Goal: Task Accomplishment & Management: Manage account settings

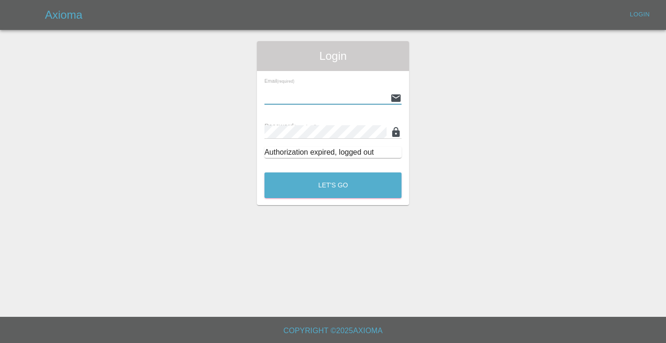
type input "[EMAIL_ADDRESS][DOMAIN_NAME]"
click at [333, 185] on button "Let's Go" at bounding box center [332, 186] width 137 height 26
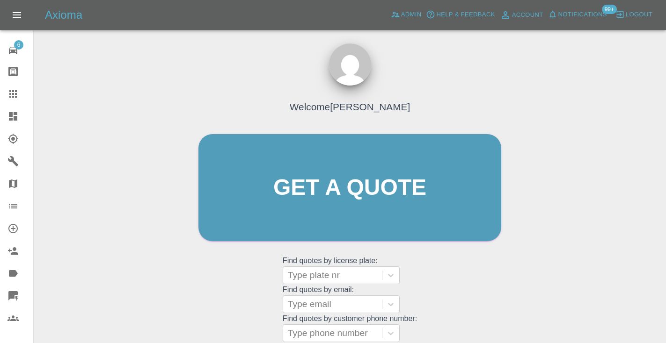
click at [560, 256] on div "Welcome Castro Get a quote Get a quote Find quotes by license plate: Type plate…" at bounding box center [349, 233] width 617 height 336
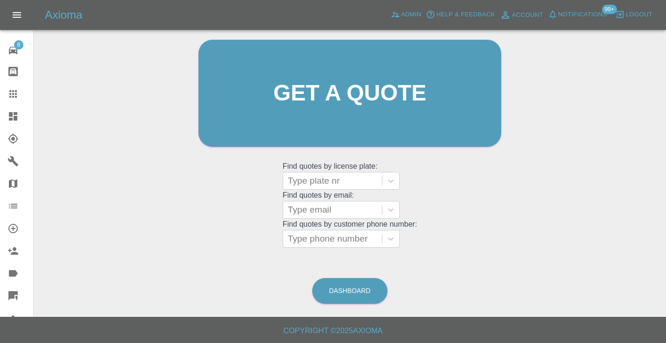
scroll to position [94, 0]
click at [369, 290] on link "Dashboard" at bounding box center [349, 292] width 75 height 26
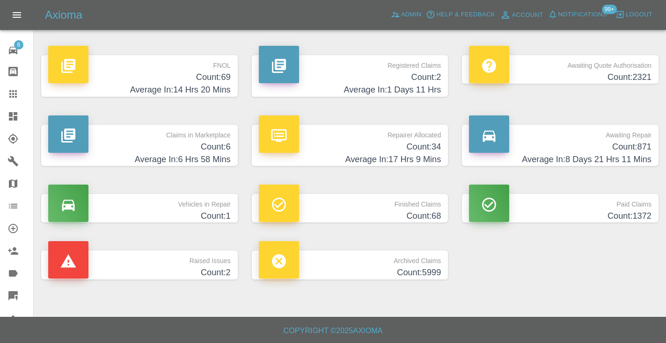
click at [612, 144] on h4 "Count: 871" at bounding box center [560, 147] width 182 height 13
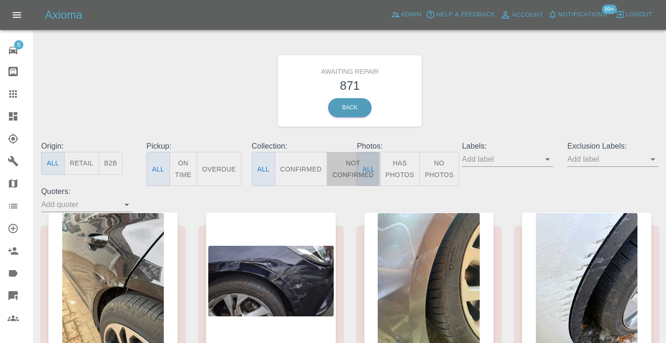
click at [350, 171] on button "Not Confirmed" at bounding box center [353, 169] width 52 height 34
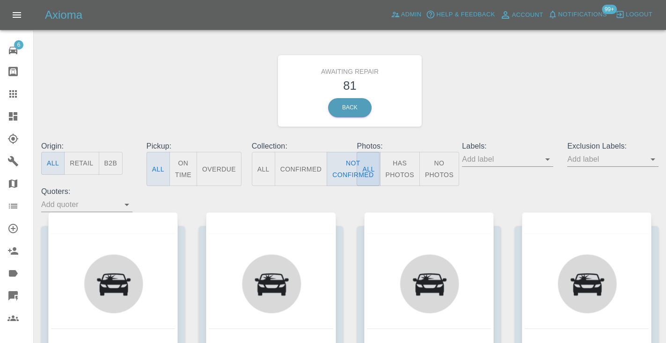
click at [488, 114] on div "Awaiting Repair 81 Back" at bounding box center [349, 91] width 631 height 100
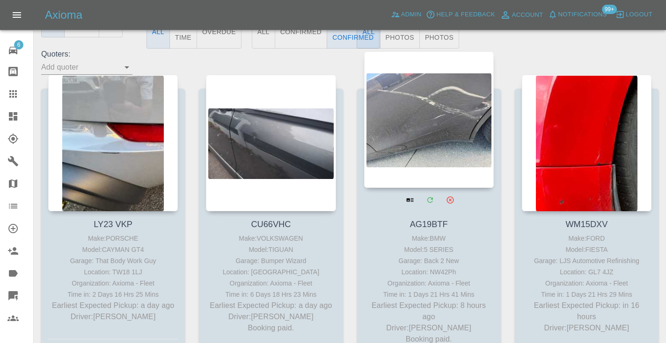
scroll to position [130, 0]
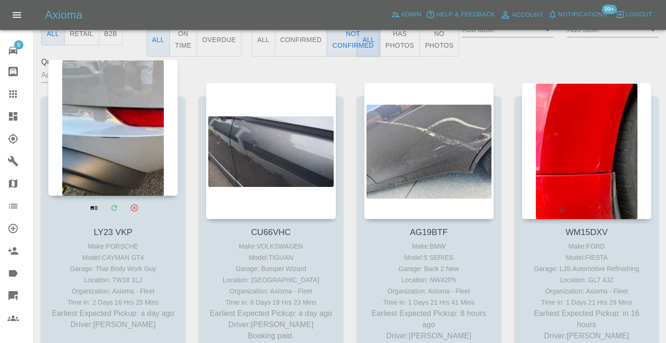
click at [102, 145] on div at bounding box center [113, 127] width 130 height 137
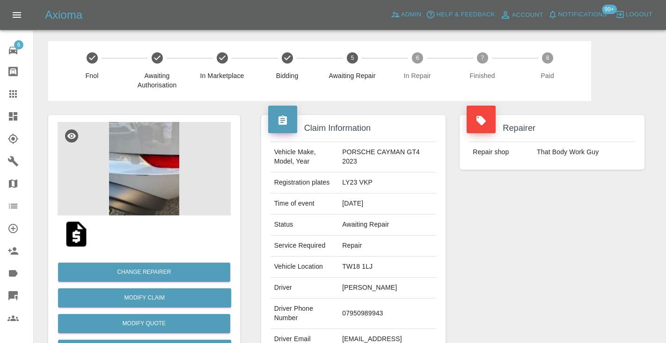
click at [363, 308] on td "07950989943" at bounding box center [387, 314] width 98 height 30
copy td "07950989943"
click at [515, 265] on div "Repairer Repair shop That Body Work Guy" at bounding box center [551, 240] width 199 height 279
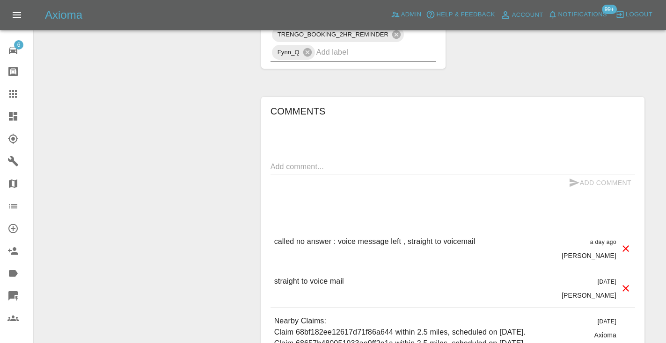
scroll to position [819, 0]
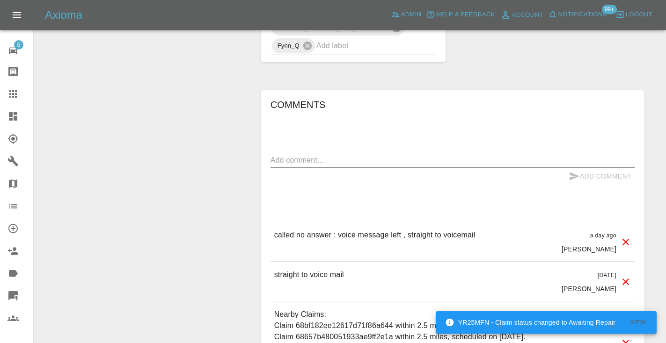
click at [275, 162] on textarea at bounding box center [452, 160] width 364 height 11
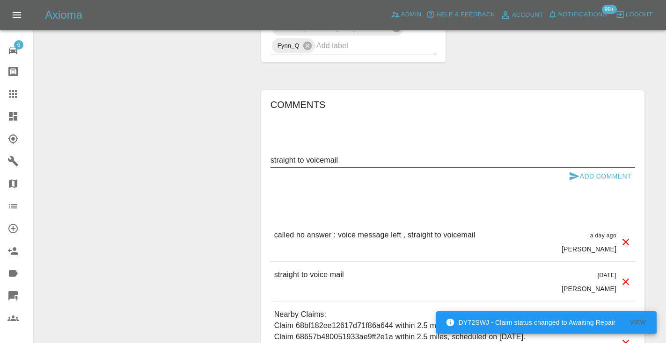
type textarea "straight to voicemail"
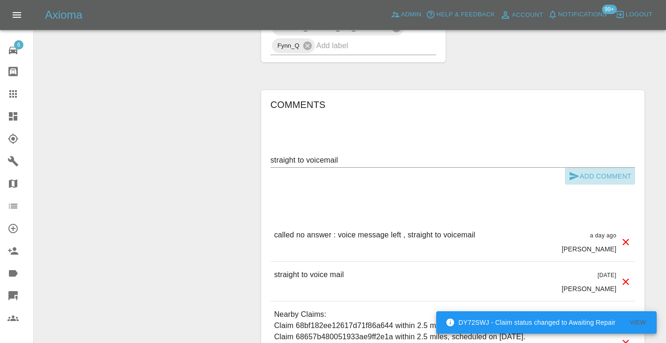
click at [567, 168] on button "Add Comment" at bounding box center [600, 176] width 70 height 17
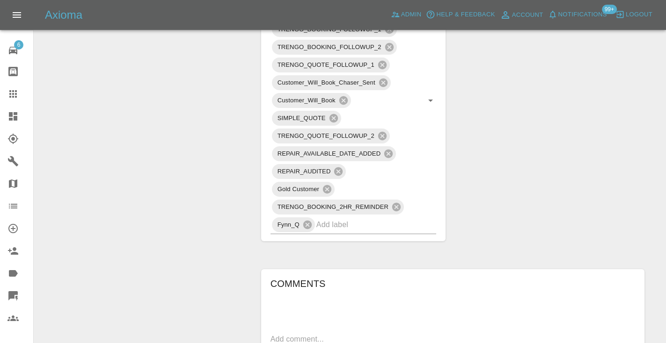
scroll to position [639, 0]
click at [20, 95] on div at bounding box center [20, 93] width 26 height 11
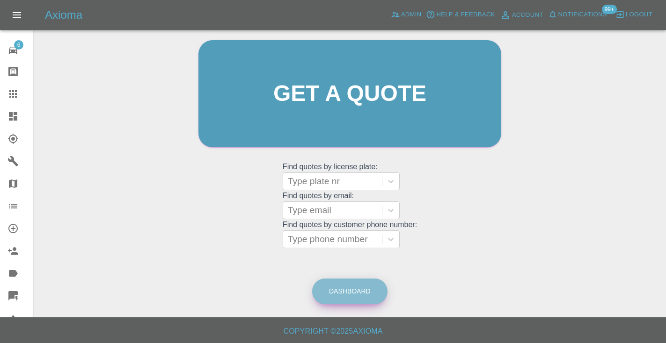
click at [363, 298] on link "Dashboard" at bounding box center [349, 292] width 75 height 26
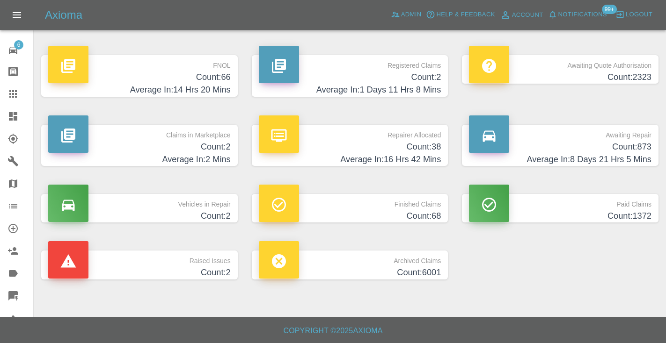
click at [639, 142] on h4 "Count: 873" at bounding box center [560, 147] width 182 height 13
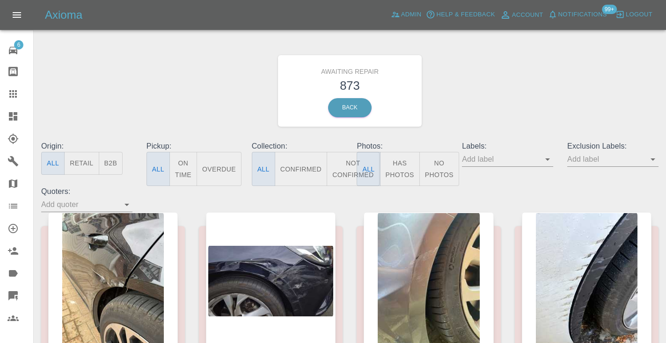
click at [346, 163] on button "Not Confirmed" at bounding box center [353, 169] width 52 height 34
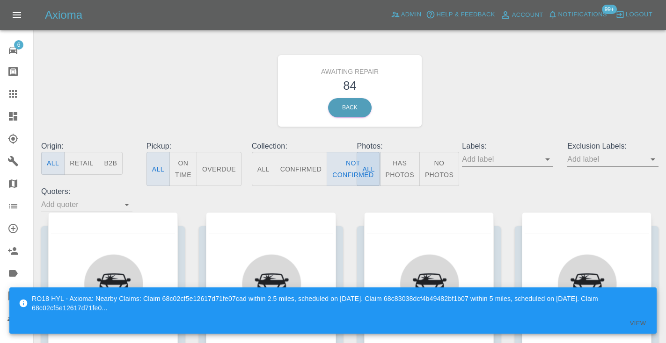
click at [464, 87] on div "Awaiting Repair 84 Back" at bounding box center [349, 91] width 631 height 100
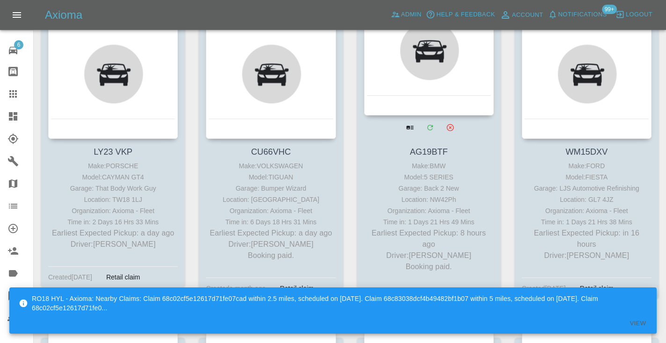
scroll to position [225, 0]
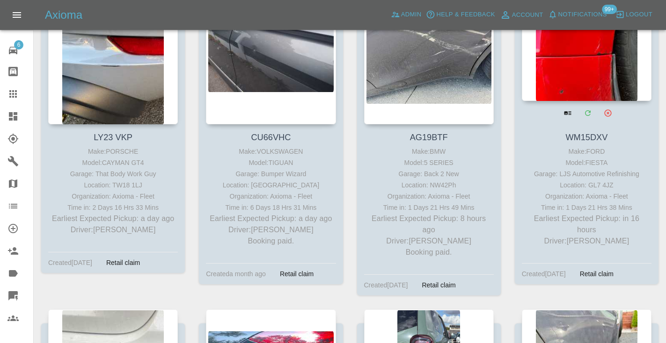
click at [598, 58] on div at bounding box center [587, 32] width 130 height 137
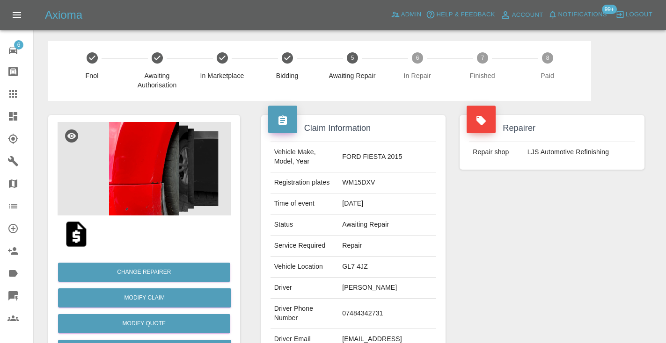
click at [364, 315] on td "07484342731" at bounding box center [387, 314] width 98 height 30
click at [364, 314] on td "07484342731" at bounding box center [387, 314] width 98 height 30
copy td "07484342731"
click at [526, 206] on div "Repairer Repair shop LJS Automotive Refinishing" at bounding box center [551, 240] width 199 height 279
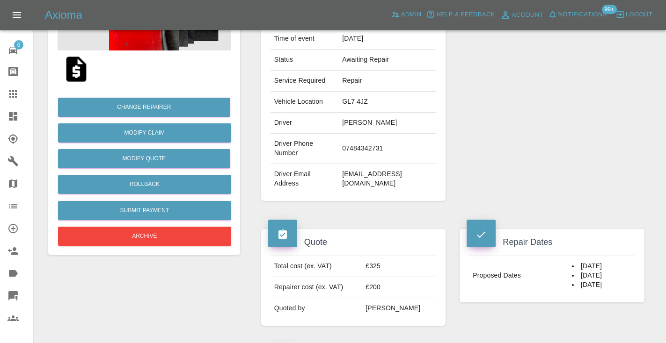
scroll to position [157, 0]
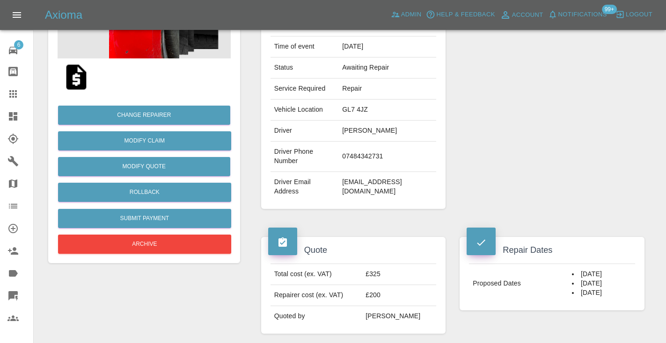
click at [356, 155] on td "07484342731" at bounding box center [387, 157] width 98 height 30
copy td "07484342731"
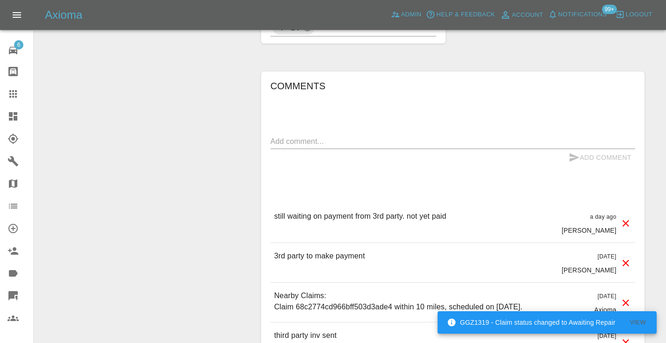
scroll to position [727, 0]
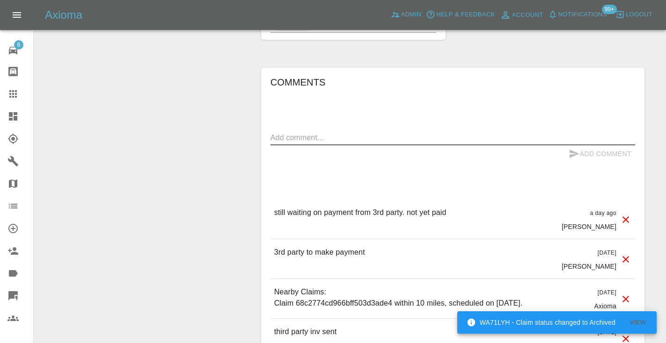
click at [314, 139] on textarea at bounding box center [452, 137] width 364 height 11
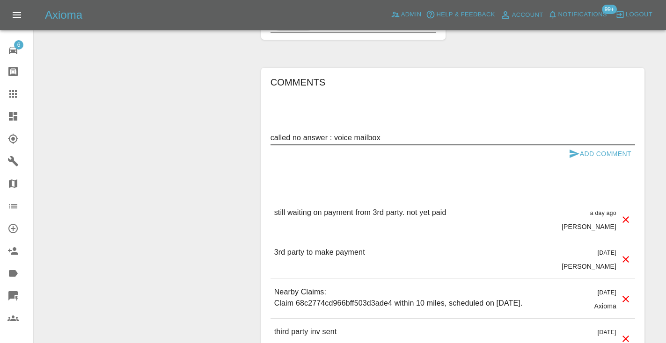
type textarea "called no answer : voice mailbox"
click at [574, 158] on icon "submit" at bounding box center [573, 153] width 11 height 11
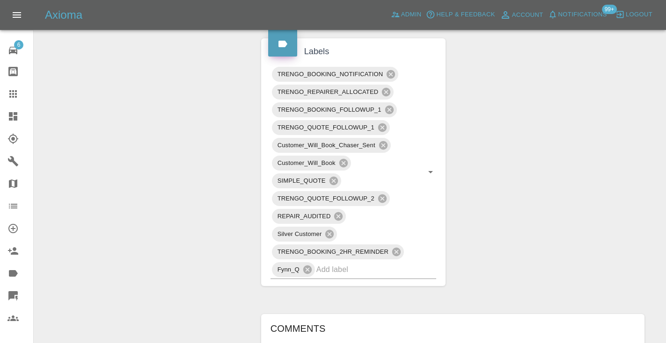
scroll to position [477, 0]
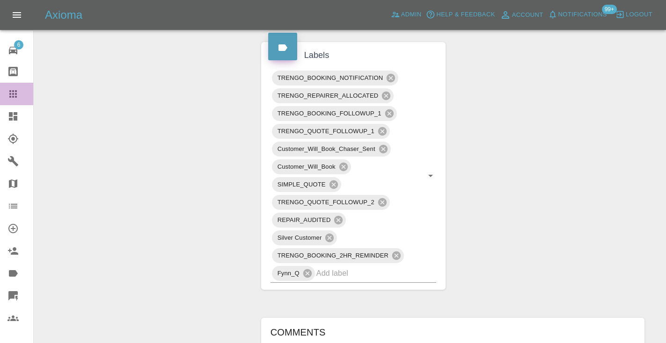
click at [15, 98] on icon at bounding box center [12, 93] width 7 height 7
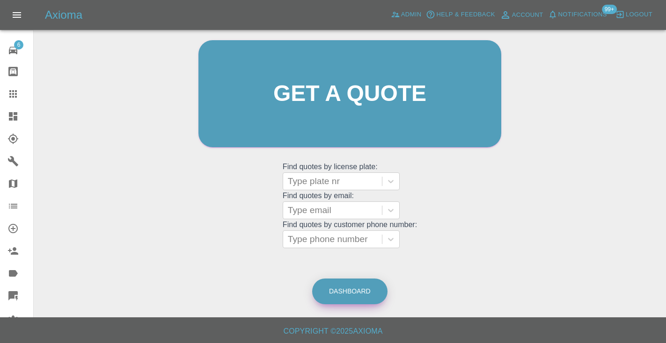
click at [347, 294] on link "Dashboard" at bounding box center [349, 292] width 75 height 26
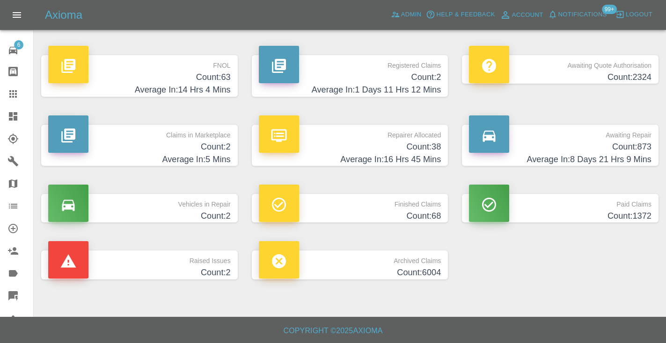
click at [630, 143] on h4 "Count: 873" at bounding box center [560, 147] width 182 height 13
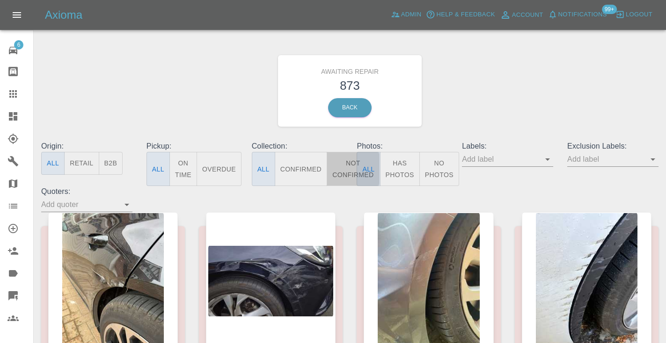
click at [346, 170] on button "Not Confirmed" at bounding box center [353, 169] width 52 height 34
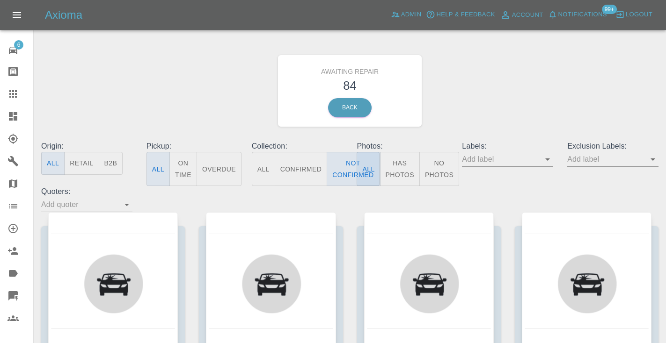
click at [453, 123] on div "Awaiting Repair 84 Back" at bounding box center [349, 91] width 631 height 100
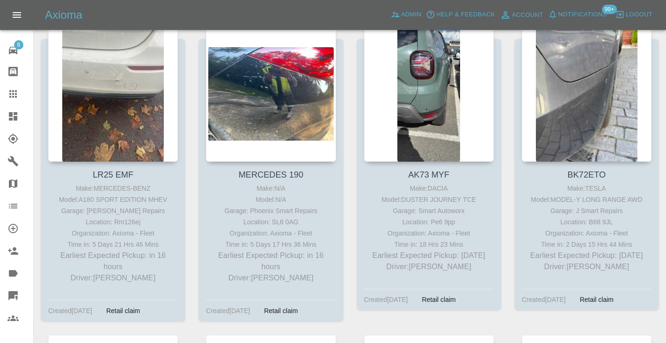
scroll to position [516, 0]
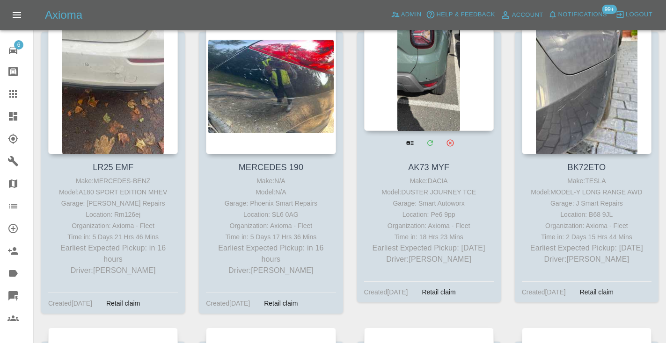
click at [435, 76] on div at bounding box center [429, 62] width 130 height 137
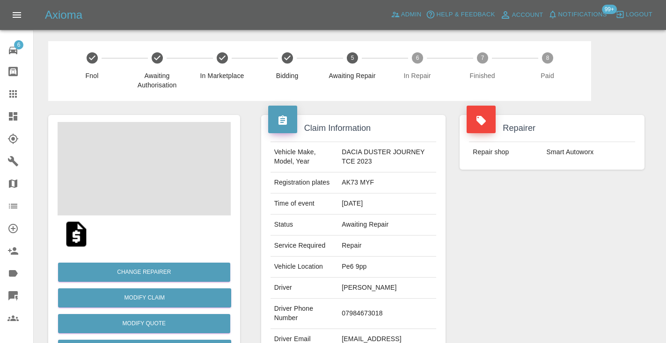
click at [355, 312] on td "07984673018" at bounding box center [387, 314] width 98 height 30
copy td "07984673018"
click at [547, 215] on div "Repairer Repair shop Smart Autoworx" at bounding box center [551, 240] width 199 height 279
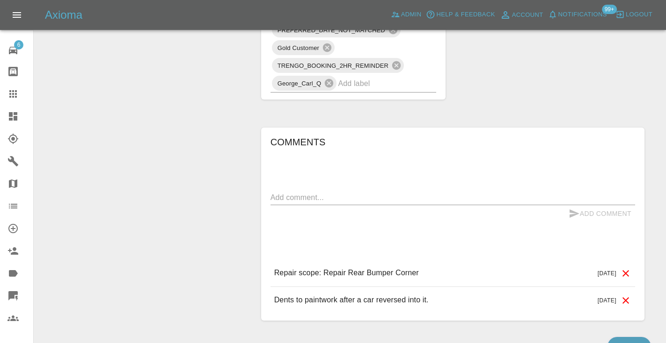
scroll to position [727, 0]
click at [302, 196] on textarea at bounding box center [452, 196] width 364 height 11
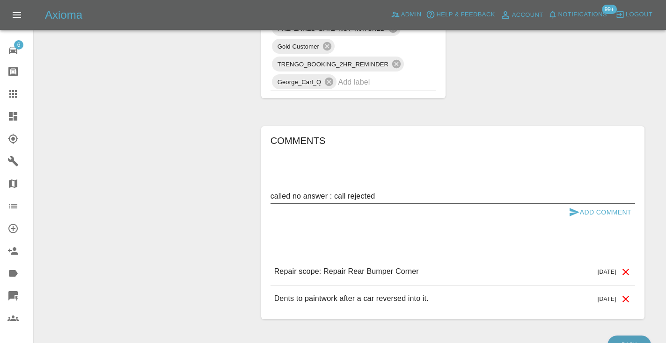
type textarea "called no answer : call rejected"
click at [569, 212] on icon "submit" at bounding box center [573, 212] width 11 height 11
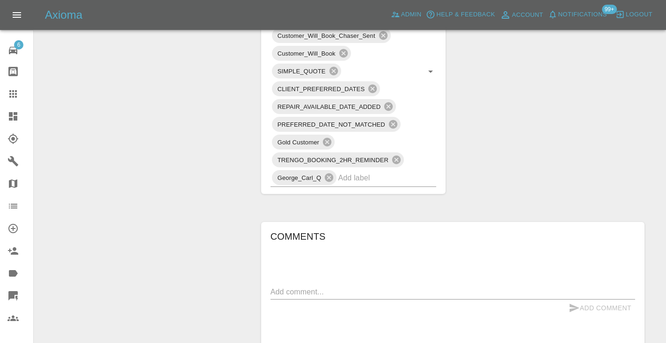
scroll to position [609, 0]
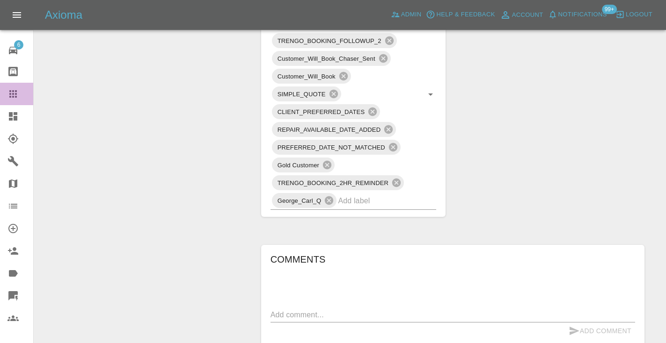
click at [8, 97] on icon at bounding box center [12, 93] width 11 height 11
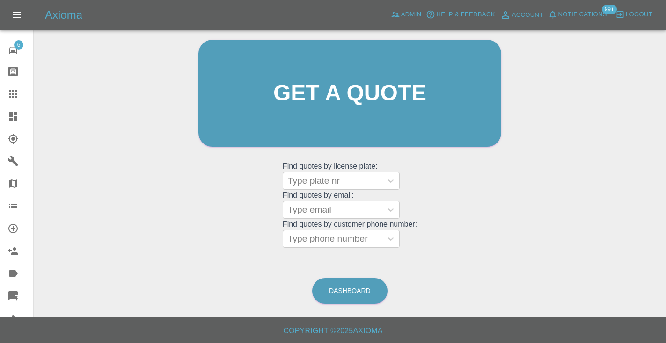
scroll to position [63, 0]
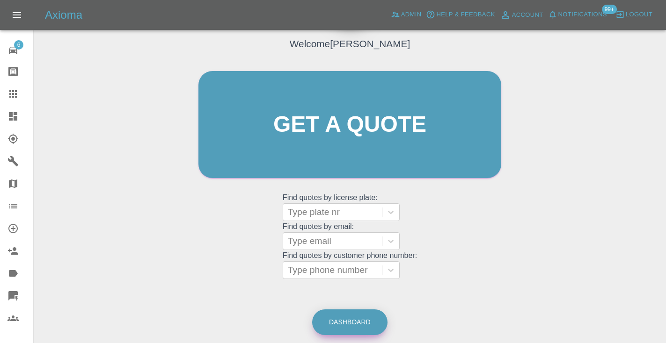
click at [342, 319] on link "Dashboard" at bounding box center [349, 323] width 75 height 26
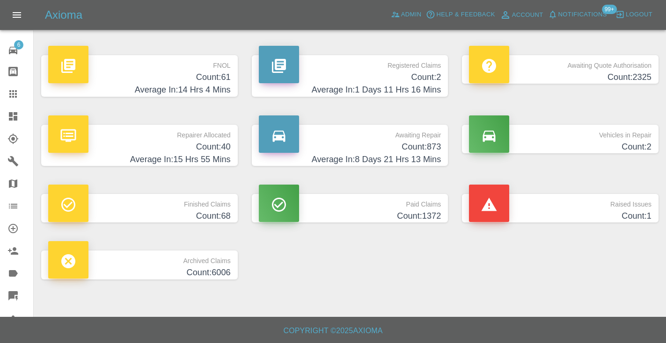
click at [426, 155] on h4 "Average In: 8 Days 21 Hrs 13 Mins" at bounding box center [350, 159] width 182 height 13
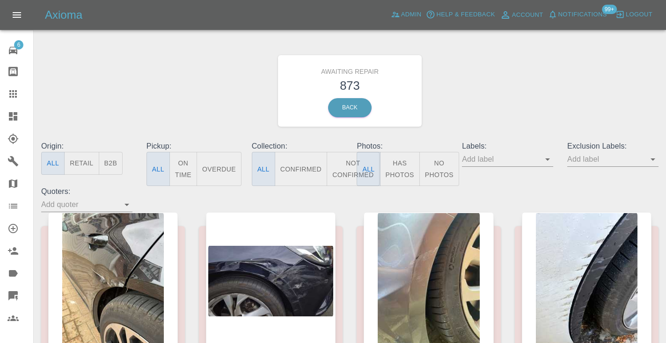
click at [347, 166] on button "Not Confirmed" at bounding box center [353, 169] width 52 height 34
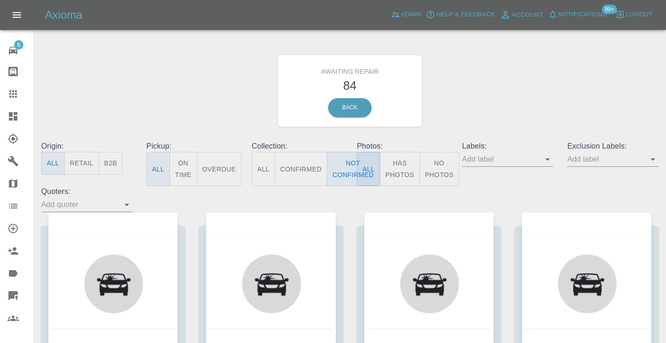
click at [443, 115] on div "Awaiting Repair 84 Back" at bounding box center [349, 91] width 631 height 100
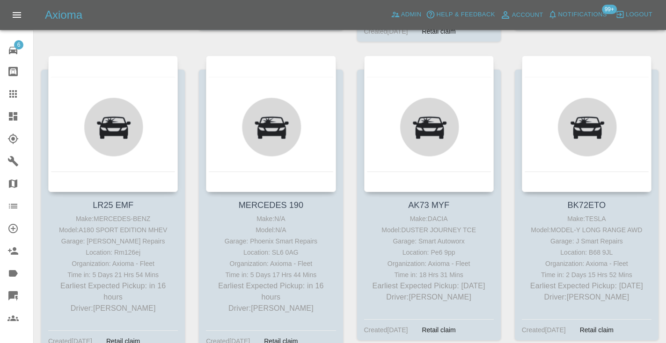
scroll to position [480, 0]
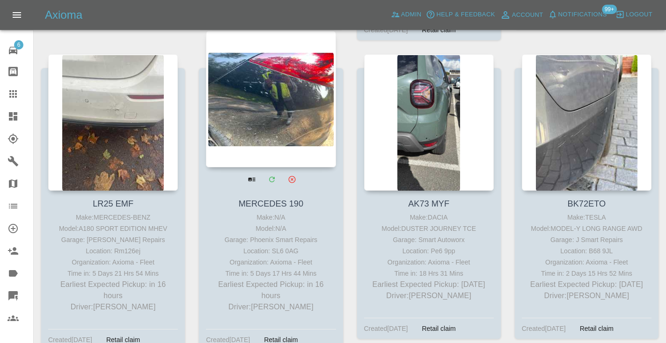
click at [275, 126] on div at bounding box center [271, 99] width 130 height 137
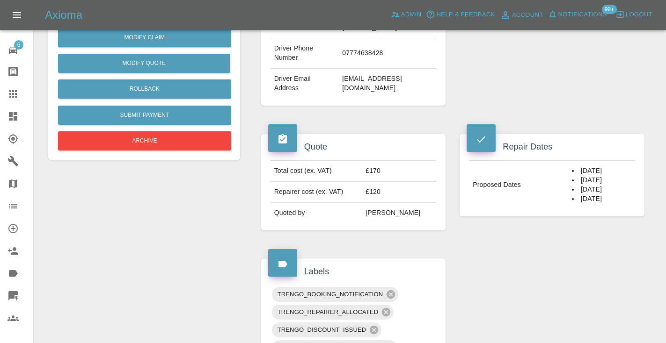
scroll to position [253, 0]
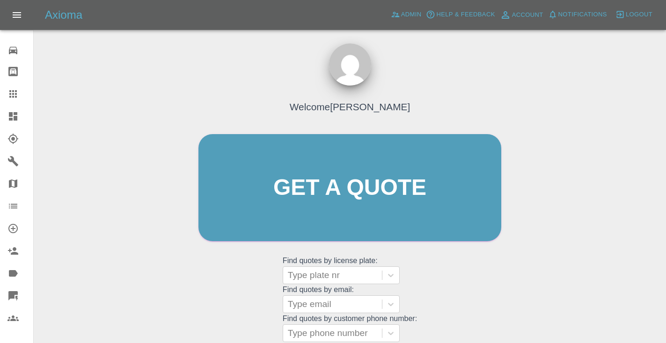
click at [422, 269] on div "Welcome [PERSON_NAME] Get a quote Get a quote Find quotes by license plate: Typ…" at bounding box center [350, 206] width 322 height 283
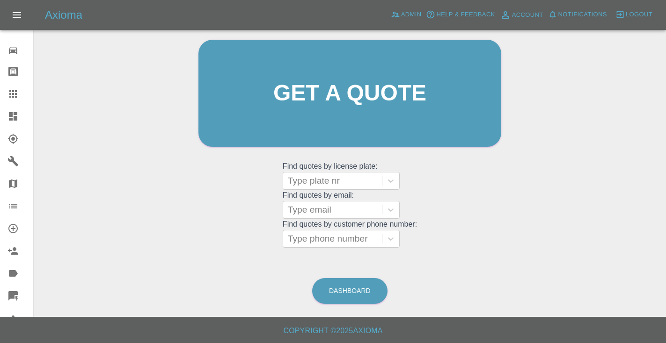
scroll to position [94, 0]
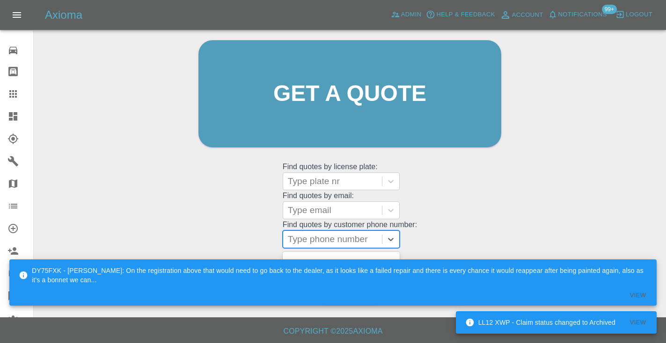
click at [323, 238] on div "Type phone number" at bounding box center [332, 239] width 89 height 11
paste input "07799055738"
type input "07799055738"
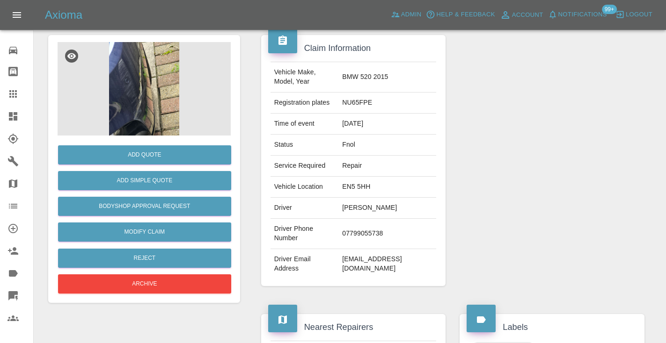
scroll to position [76, 0]
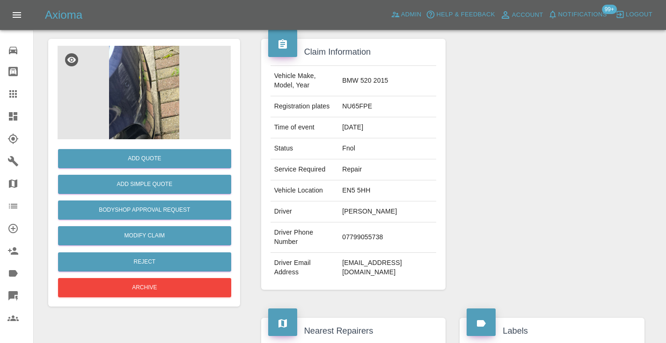
click at [524, 227] on div at bounding box center [551, 164] width 199 height 279
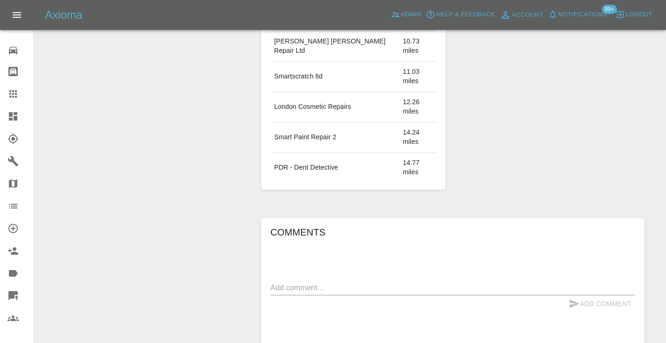
scroll to position [545, 0]
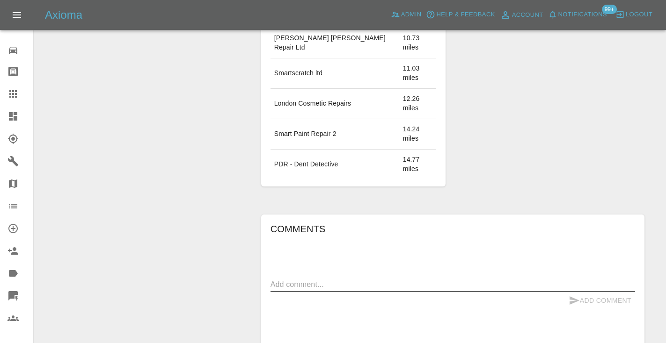
click at [283, 279] on textarea at bounding box center [452, 284] width 364 height 11
click at [15, 92] on icon at bounding box center [12, 93] width 11 height 11
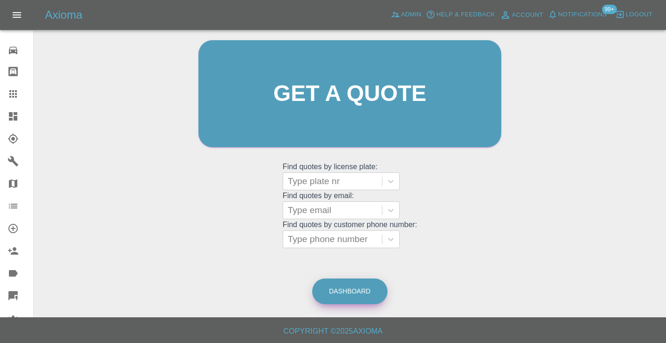
click at [356, 291] on link "Dashboard" at bounding box center [349, 292] width 75 height 26
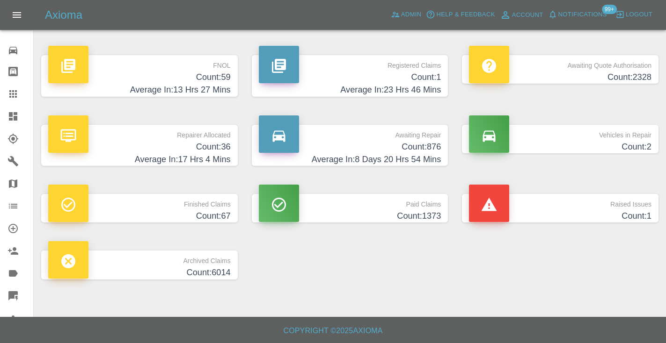
click at [415, 149] on h4 "Count: 876" at bounding box center [350, 147] width 182 height 13
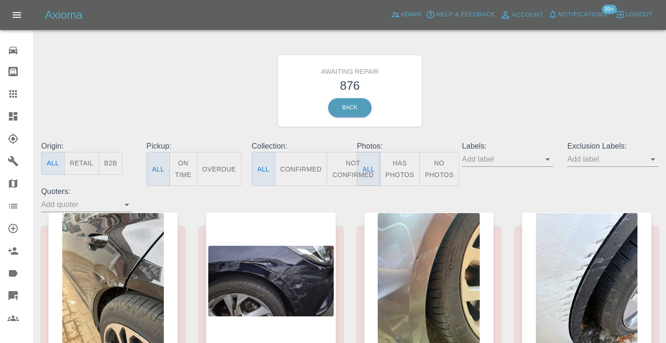
click at [341, 171] on button "Not Confirmed" at bounding box center [353, 169] width 52 height 34
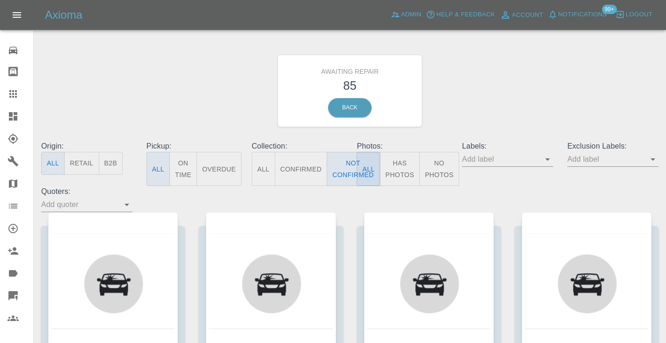
click at [482, 127] on div "Awaiting Repair 85 Back" at bounding box center [349, 91] width 631 height 100
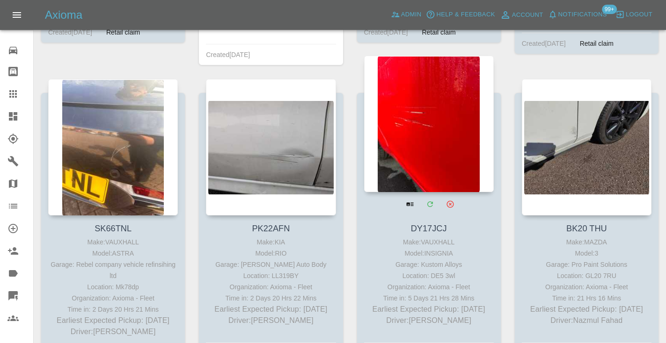
scroll to position [1718, 0]
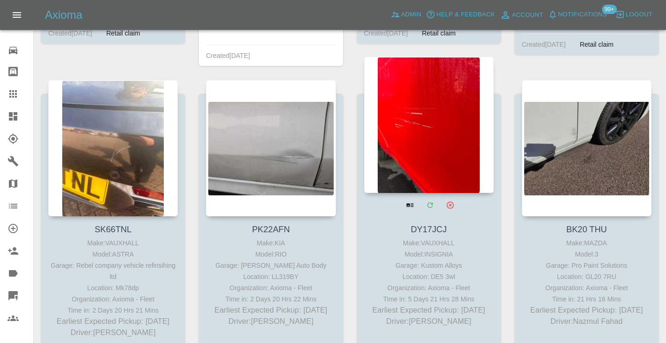
click at [426, 136] on div at bounding box center [429, 125] width 130 height 137
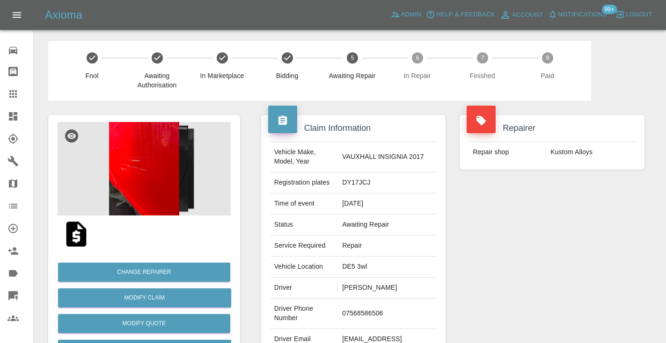
click at [381, 306] on td "07568586506" at bounding box center [387, 314] width 98 height 30
copy td "07568586506"
click at [483, 242] on div "Repairer Repair shop Kustom Alloys" at bounding box center [551, 240] width 199 height 279
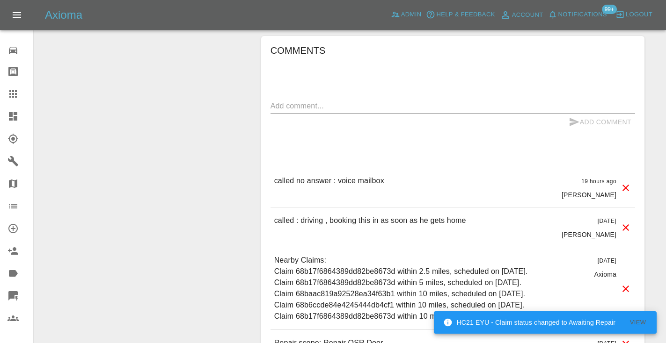
scroll to position [763, 0]
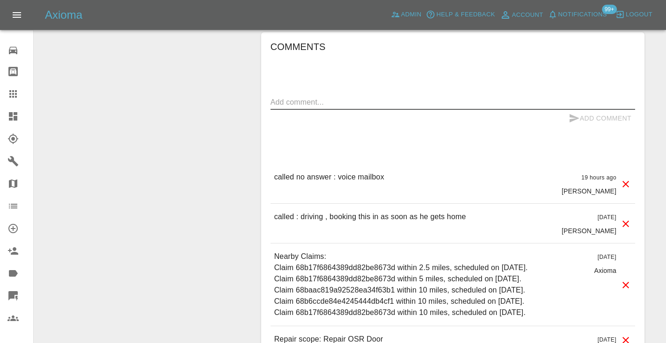
click at [288, 97] on textarea at bounding box center [452, 102] width 364 height 11
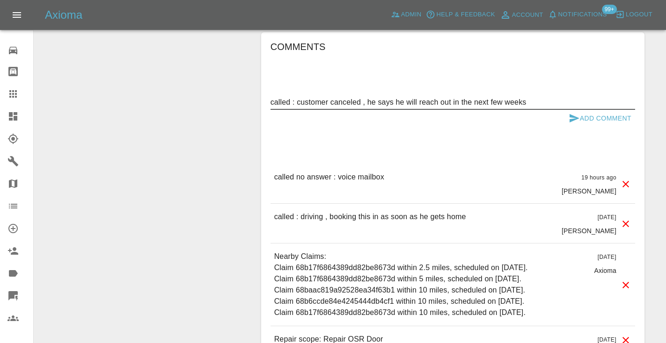
type textarea "called : customer canceled , he says he will reach out in the next few weeks"
click at [576, 113] on icon "submit" at bounding box center [573, 118] width 11 height 11
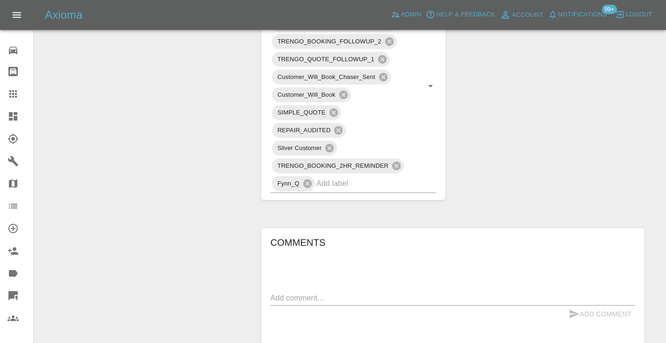
scroll to position [543, 0]
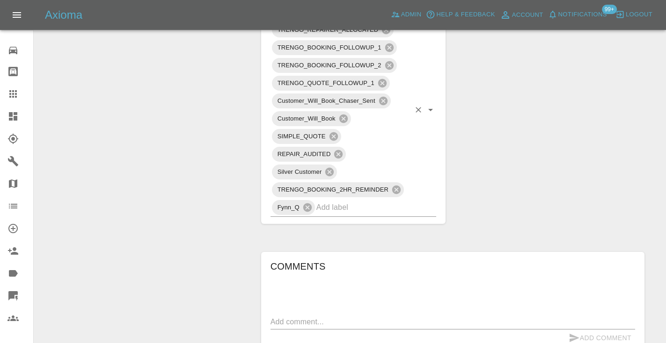
click at [373, 200] on input "text" at bounding box center [363, 207] width 94 height 15
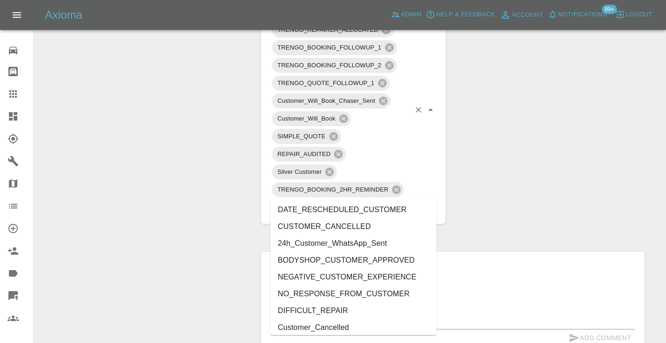
type input "cust"
click at [321, 229] on li "CUSTOMER_CANCELLED" at bounding box center [353, 226] width 166 height 17
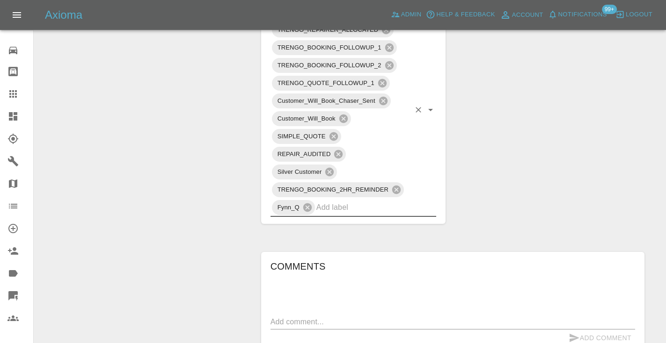
click at [198, 115] on div "Change Repairer Modify Claim Modify Quote Rollback Submit Payment Archive" at bounding box center [144, 109] width 206 height 1103
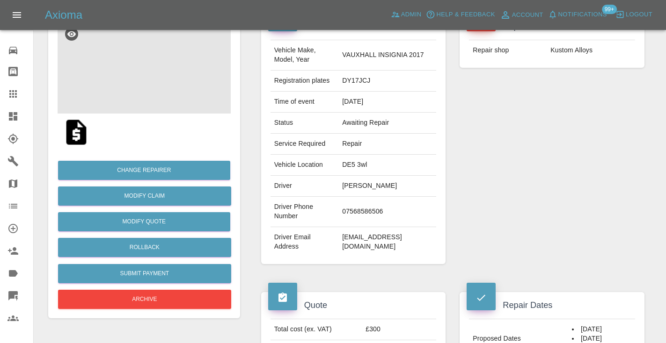
scroll to position [100, 0]
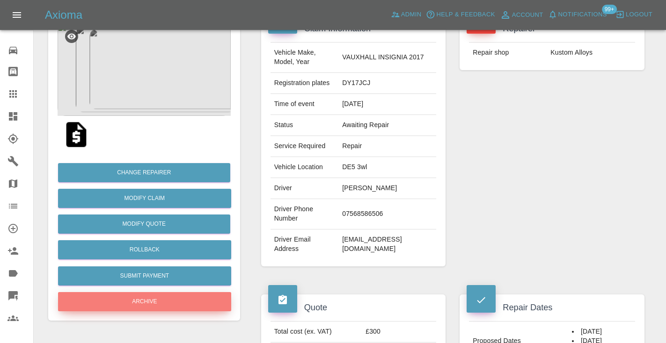
click at [136, 298] on button "Archive" at bounding box center [144, 301] width 173 height 19
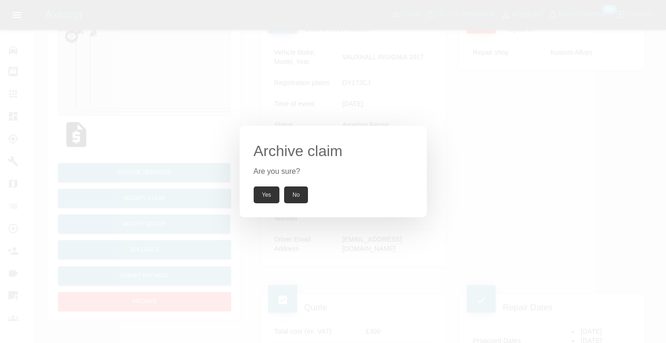
click at [265, 200] on button "Yes" at bounding box center [267, 195] width 26 height 17
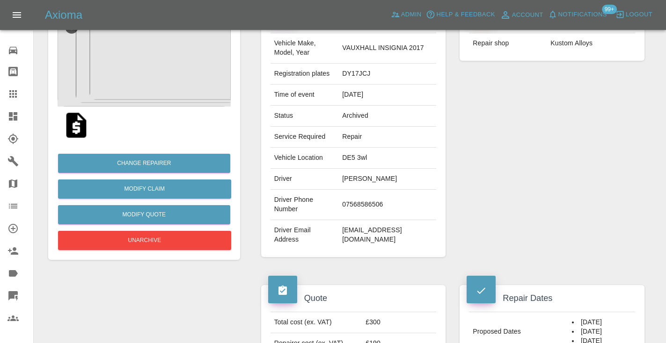
click at [13, 95] on icon at bounding box center [12, 93] width 11 height 11
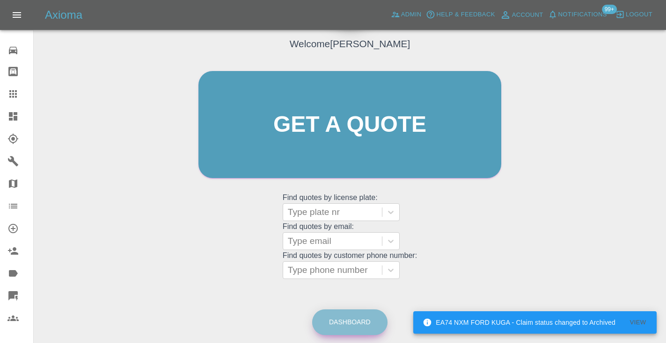
click at [355, 320] on link "Dashboard" at bounding box center [349, 323] width 75 height 26
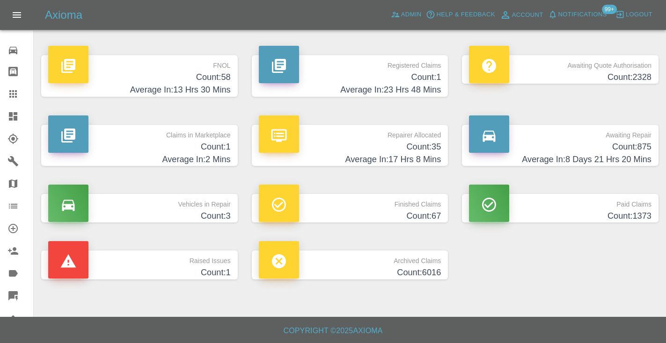
click at [631, 150] on h4 "Count: 875" at bounding box center [560, 147] width 182 height 13
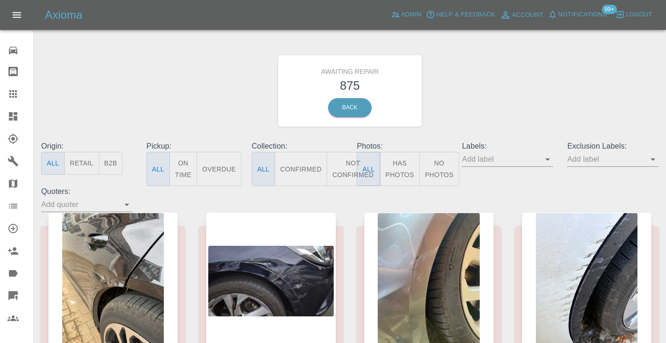
click at [347, 168] on button "Not Confirmed" at bounding box center [353, 169] width 52 height 34
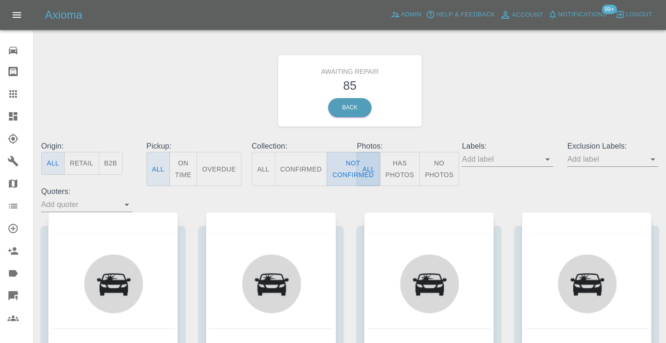
type button "false"
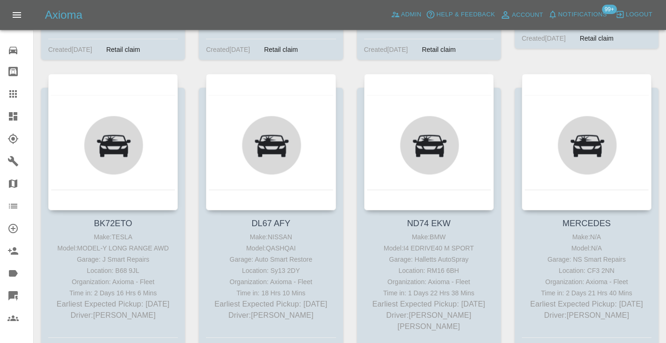
scroll to position [795, 0]
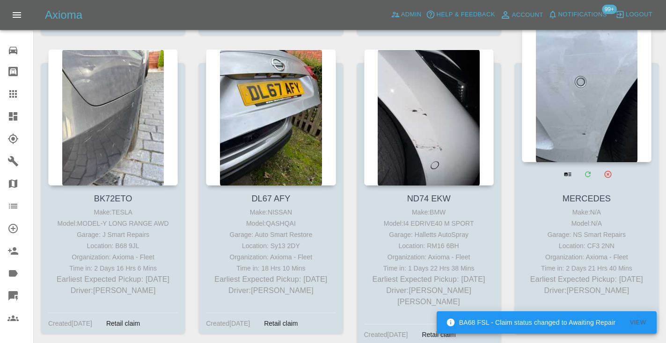
click at [579, 108] on div at bounding box center [587, 94] width 130 height 137
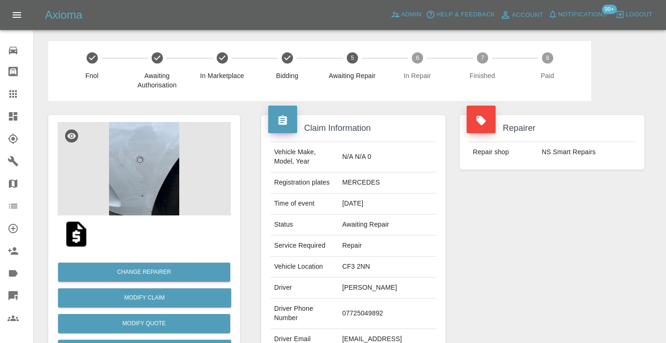
click at [390, 300] on td "07725049892" at bounding box center [387, 314] width 98 height 30
copy td "07725049892"
click at [550, 215] on div "Repairer Repair shop NS Smart Repairs" at bounding box center [551, 240] width 199 height 279
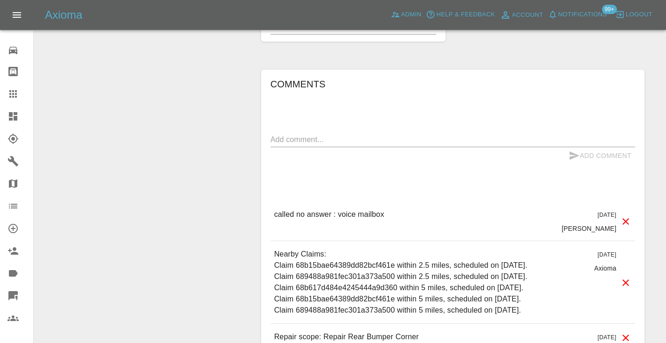
scroll to position [695, 0]
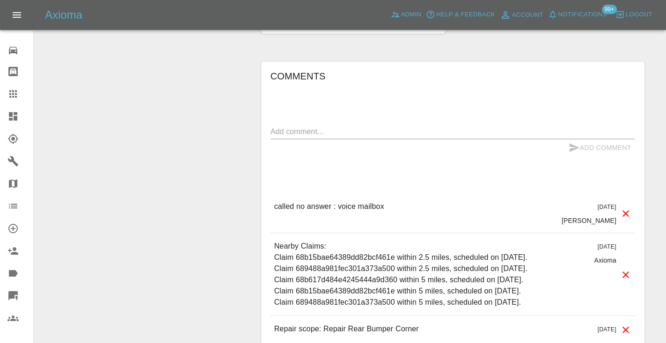
click at [352, 201] on p "called no answer : voice mailbox" at bounding box center [329, 206] width 110 height 11
copy p "called no answer : voice mailbox"
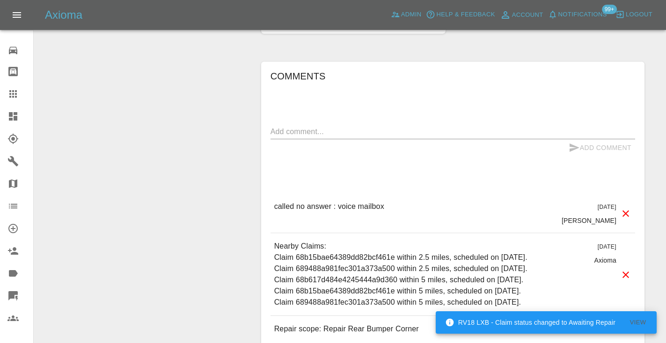
click at [292, 126] on textarea at bounding box center [452, 131] width 364 height 11
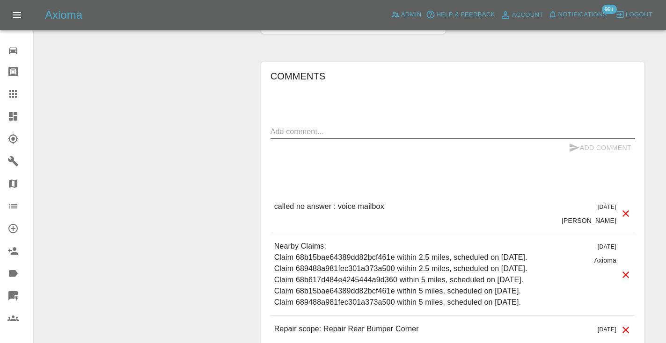
paste textarea "called no answer : voice mailbox"
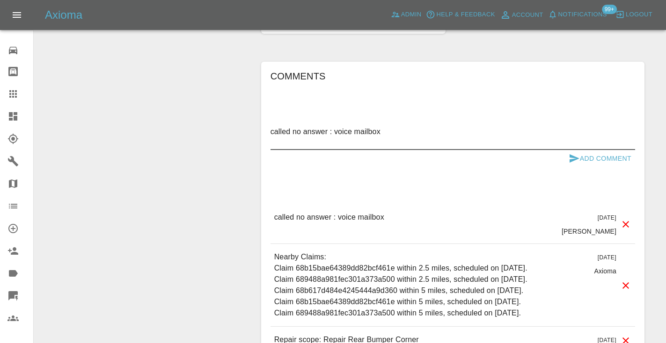
type textarea "called no answer : voice mailbox"
click at [580, 150] on button "Add Comment" at bounding box center [600, 158] width 70 height 17
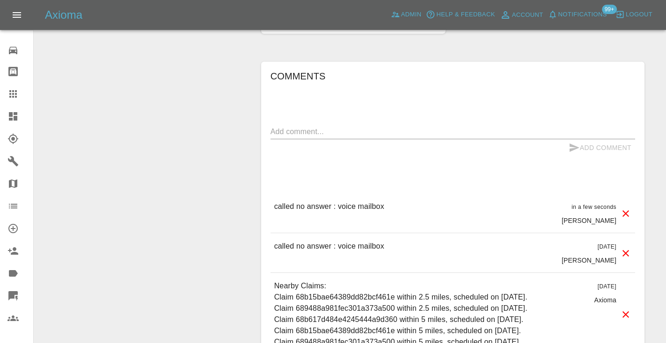
click at [15, 94] on icon at bounding box center [12, 93] width 7 height 7
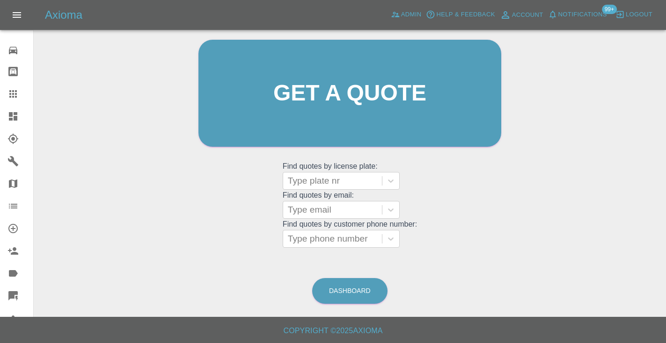
scroll to position [63, 0]
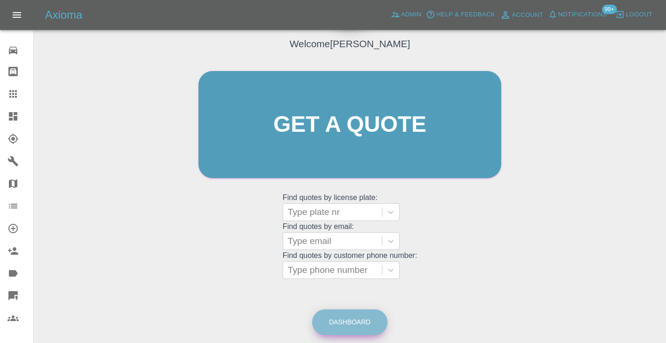
click at [357, 312] on link "Dashboard" at bounding box center [349, 323] width 75 height 26
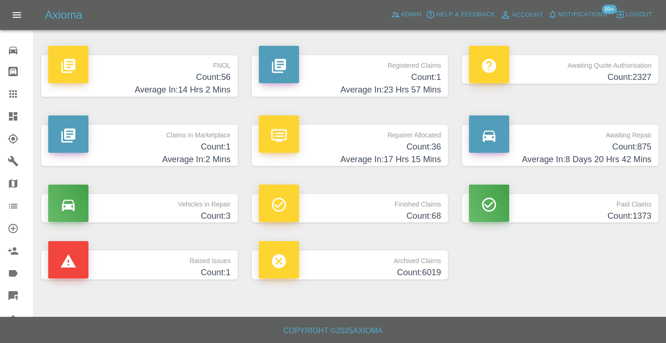
click at [639, 149] on h4 "Count: 875" at bounding box center [560, 147] width 182 height 13
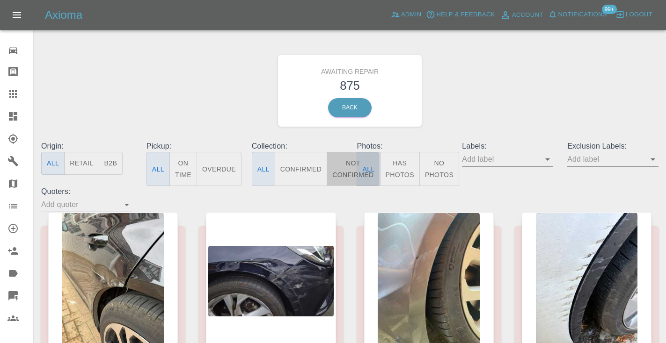
click at [337, 170] on button "Not Confirmed" at bounding box center [353, 169] width 52 height 34
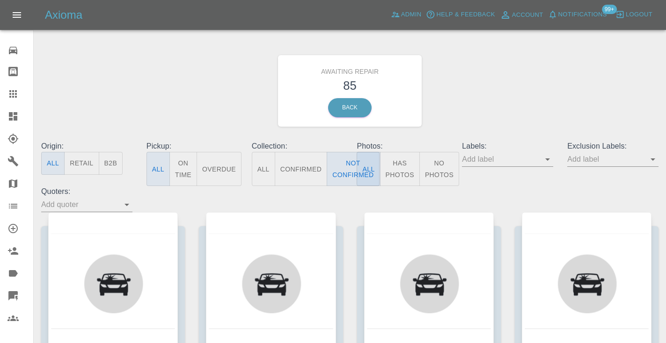
click at [526, 83] on div "Awaiting Repair 85 Back" at bounding box center [349, 91] width 631 height 100
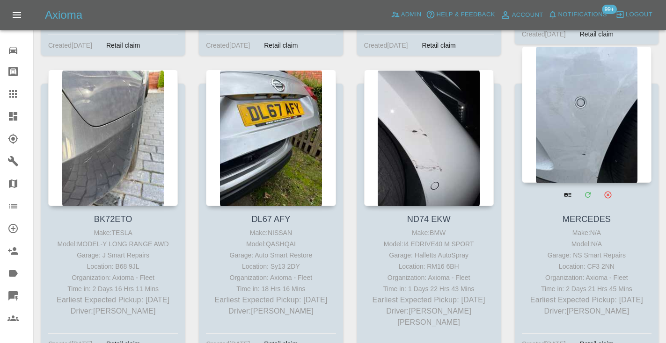
scroll to position [764, 0]
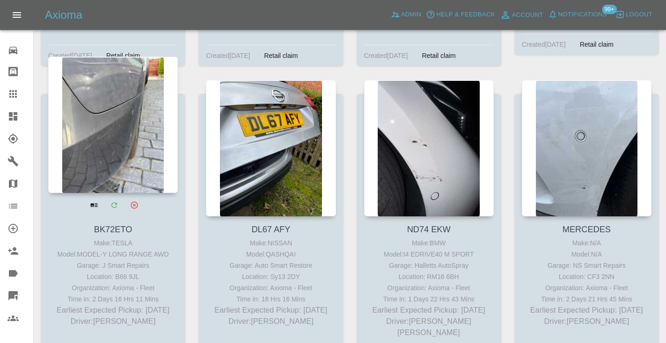
click at [121, 134] on div at bounding box center [113, 125] width 130 height 137
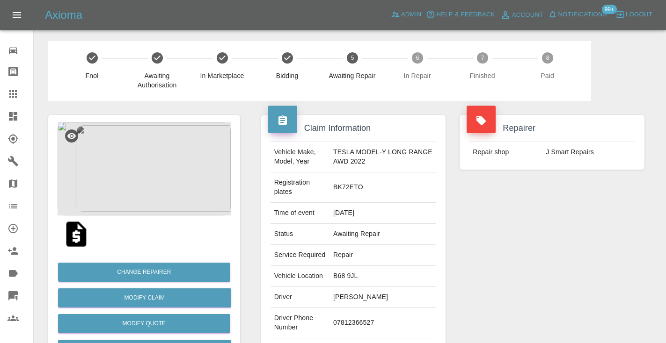
click at [351, 331] on td "07812366527" at bounding box center [382, 323] width 107 height 30
copy td "07812366527"
click at [501, 270] on div "Repairer Repair shop J Smart Repairs" at bounding box center [551, 250] width 199 height 298
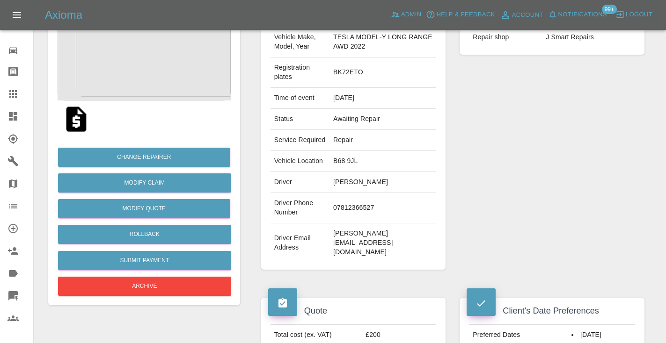
scroll to position [108, 0]
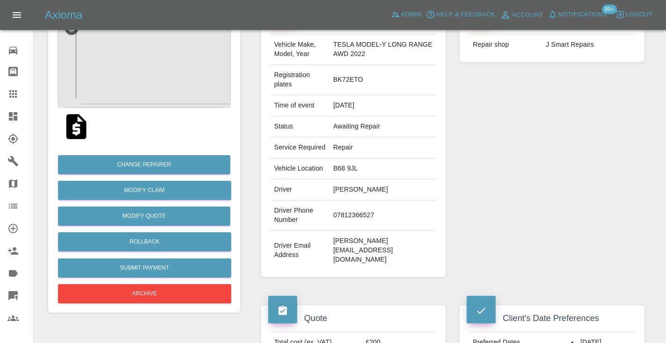
click at [363, 224] on td "07812366527" at bounding box center [382, 216] width 107 height 30
copy td "07812366527"
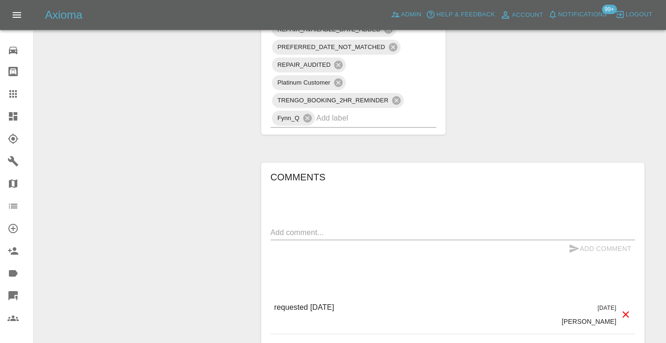
scroll to position [776, 0]
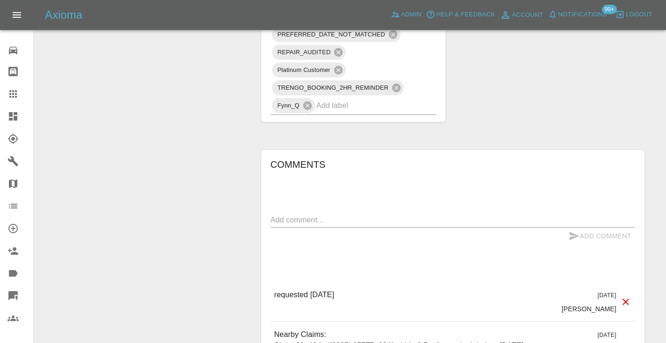
click at [287, 227] on div "x" at bounding box center [452, 220] width 364 height 15
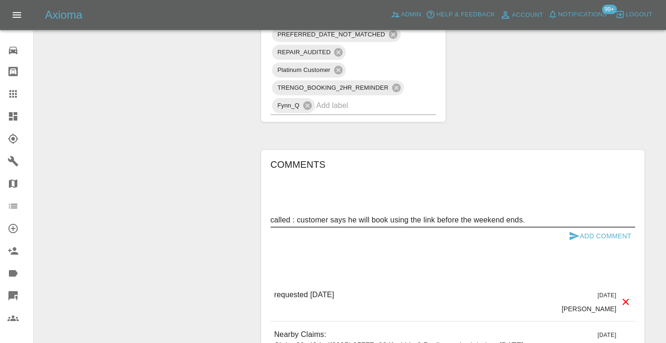
type textarea "called : customer says he will book using the link before the weekend ends."
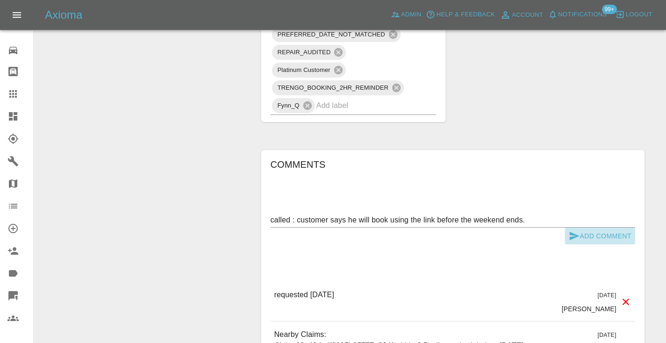
click at [575, 236] on icon "submit" at bounding box center [574, 236] width 10 height 8
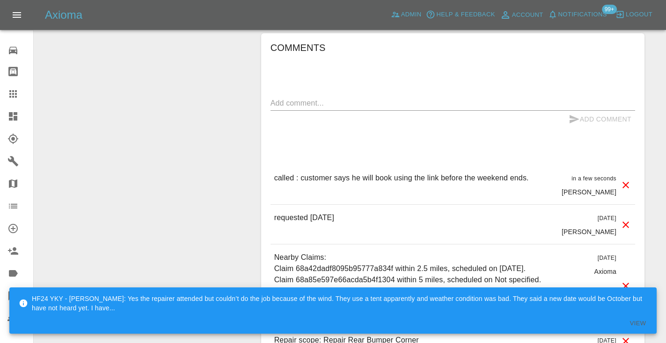
scroll to position [895, 0]
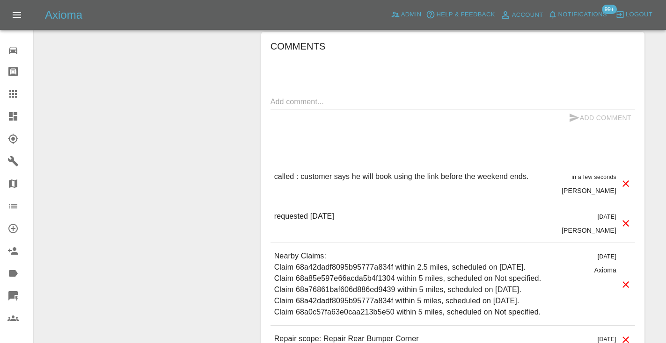
click at [9, 91] on icon at bounding box center [12, 93] width 11 height 11
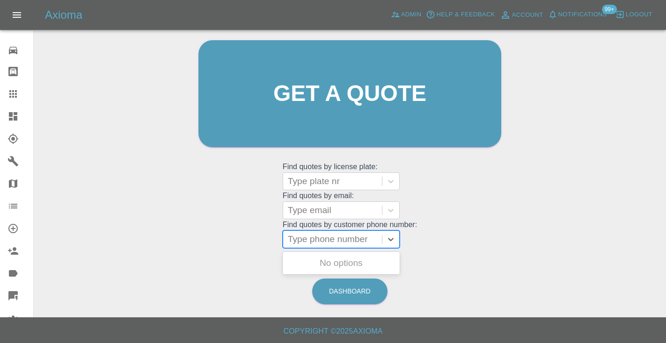
click at [336, 244] on div "Type phone number" at bounding box center [332, 239] width 89 height 11
paste input "07799055738"
type input "07799055738"
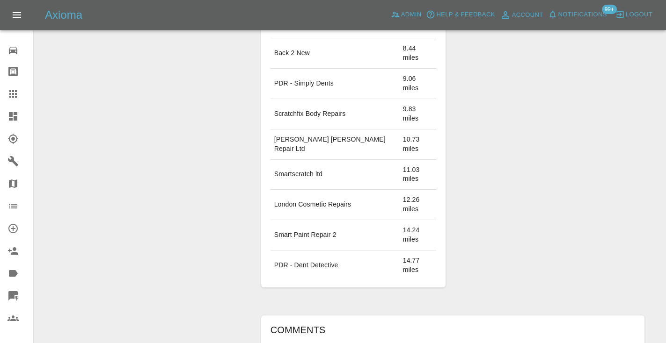
scroll to position [583, 0]
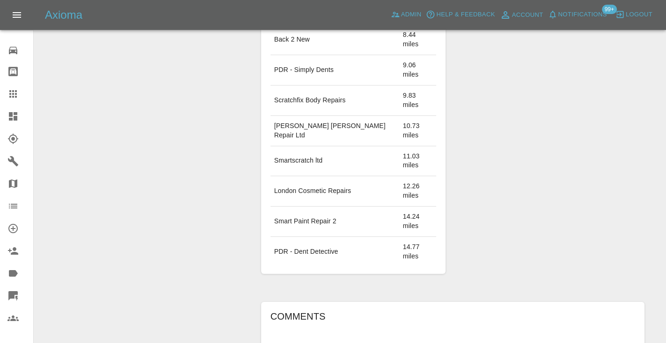
click at [545, 132] on div "Labels SIMPLE_QUOTE Silver Customer Fynn_Q" at bounding box center [551, 105] width 199 height 366
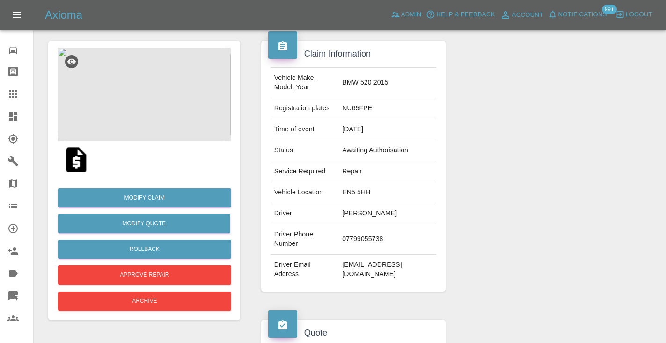
scroll to position [66, 0]
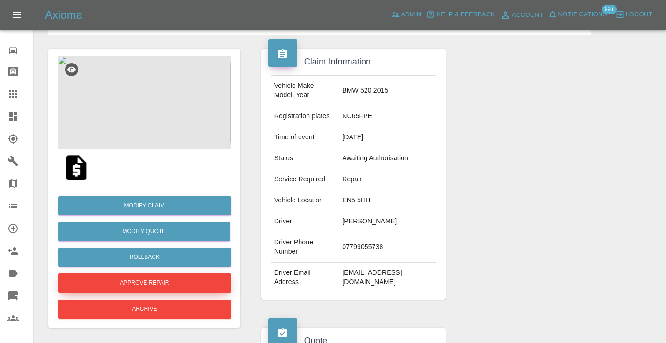
click at [113, 279] on button "Approve Repair" at bounding box center [144, 283] width 173 height 19
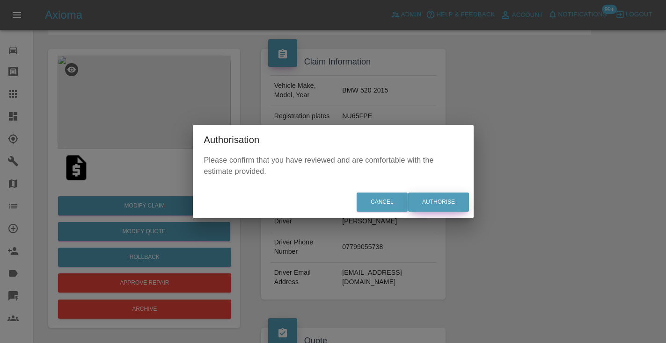
click at [445, 195] on button "Authorise" at bounding box center [438, 202] width 61 height 19
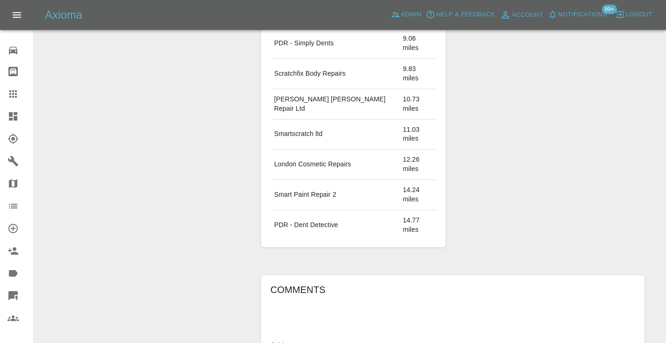
scroll to position [611, 0]
click at [300, 339] on textarea at bounding box center [452, 344] width 364 height 11
type textarea "requesting asap dates"
click at [14, 98] on icon at bounding box center [12, 93] width 11 height 11
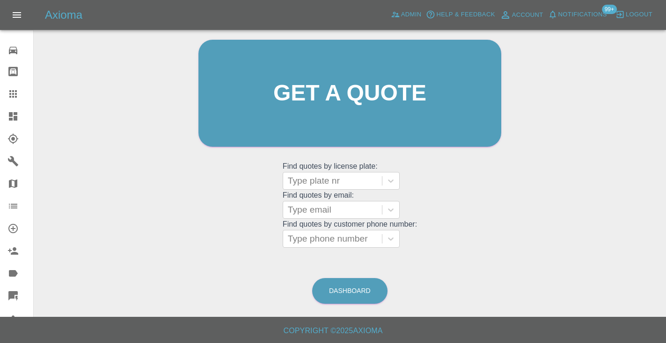
scroll to position [94, 0]
click at [348, 291] on link "Dashboard" at bounding box center [349, 292] width 75 height 26
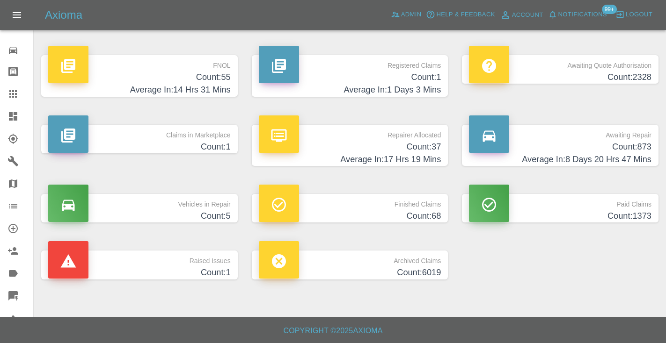
click at [638, 152] on h4 "Count: 873" at bounding box center [560, 147] width 182 height 13
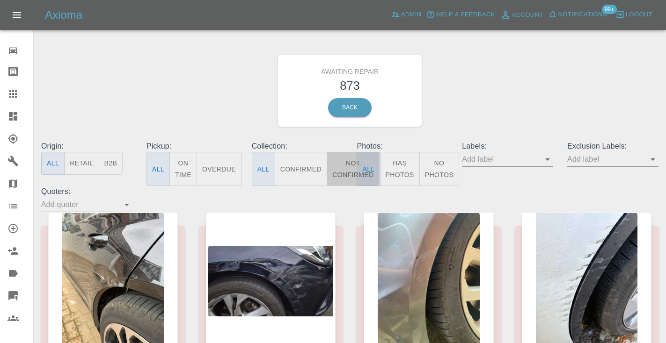
click at [343, 174] on button "Not Confirmed" at bounding box center [353, 169] width 52 height 34
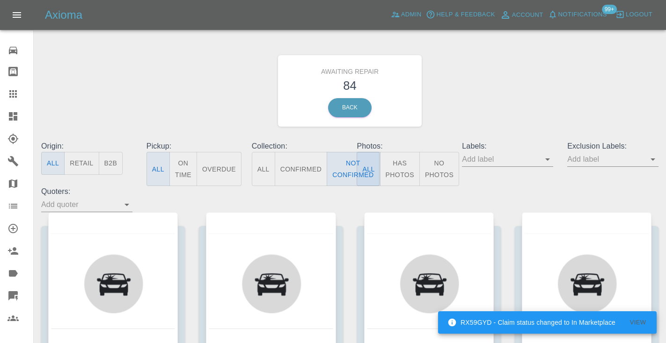
click at [498, 102] on div "Awaiting Repair 84 Back" at bounding box center [349, 91] width 631 height 100
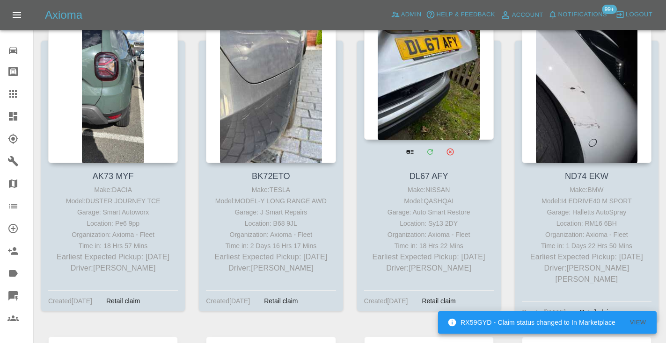
scroll to position [823, 0]
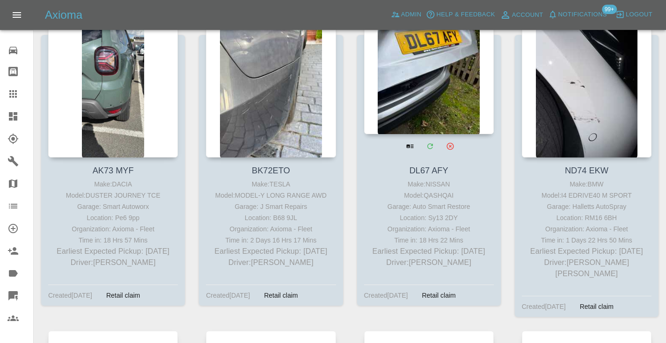
click at [435, 67] on div at bounding box center [429, 66] width 130 height 137
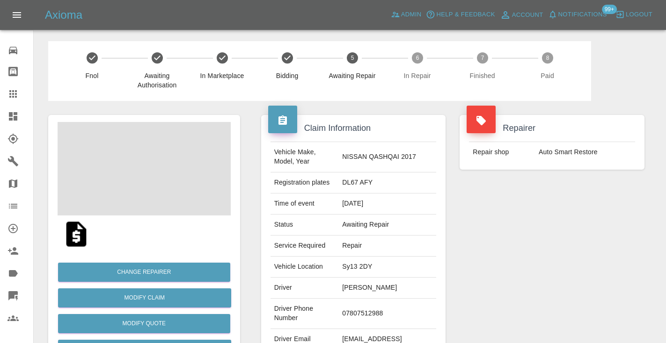
click at [385, 312] on td "07807512988" at bounding box center [387, 314] width 98 height 30
copy td "07807512988"
click at [472, 261] on div "Repairer Repair shop Auto Smart Restore" at bounding box center [551, 240] width 199 height 279
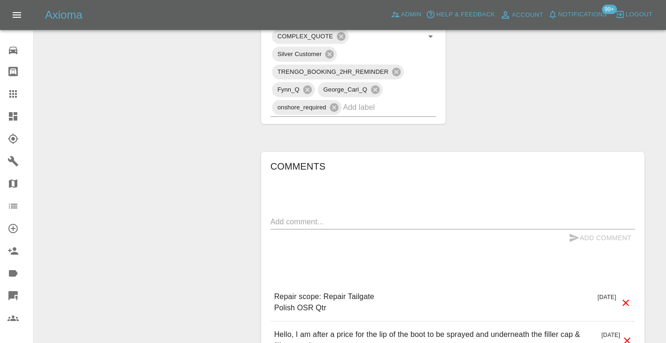
scroll to position [599, 0]
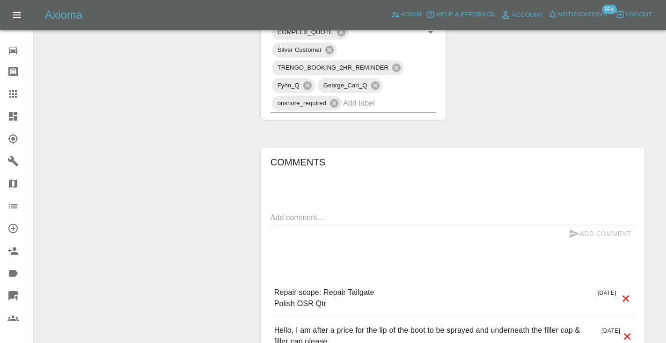
click at [320, 210] on div "x" at bounding box center [452, 217] width 364 height 15
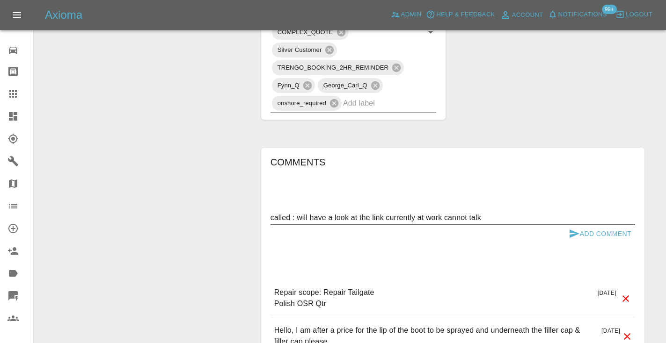
type textarea "called : will have a look at the link currently at work cannot talk"
click at [569, 210] on div "called : will have a look at the link currently at work cannot talk x" at bounding box center [452, 217] width 364 height 15
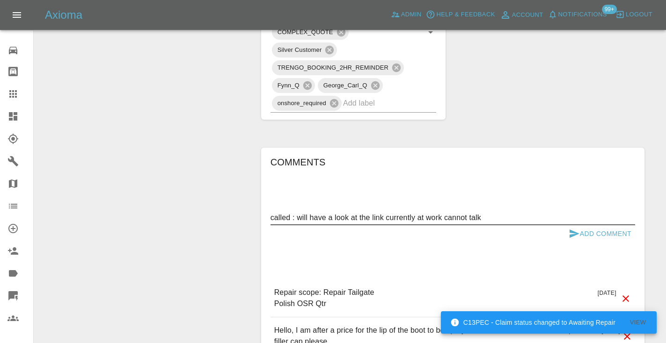
click at [570, 228] on icon "submit" at bounding box center [573, 233] width 11 height 11
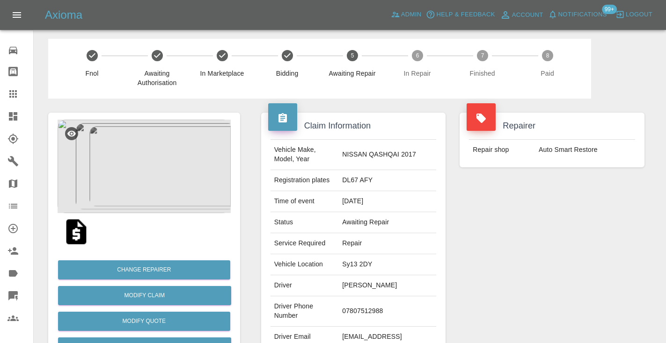
scroll to position [1, 0]
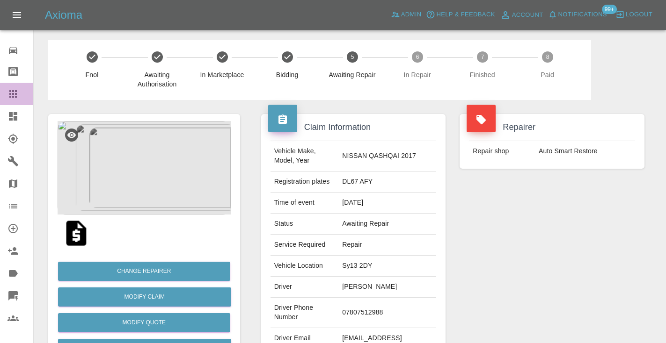
click at [13, 99] on icon at bounding box center [12, 93] width 11 height 11
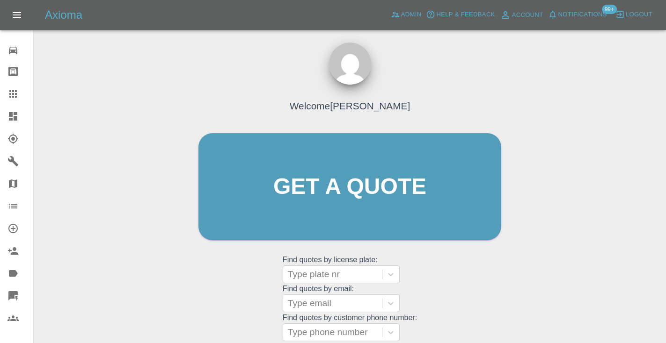
click at [460, 277] on div "Welcome [PERSON_NAME] Get a quote Get a quote Find quotes by license plate: Typ…" at bounding box center [350, 205] width 322 height 283
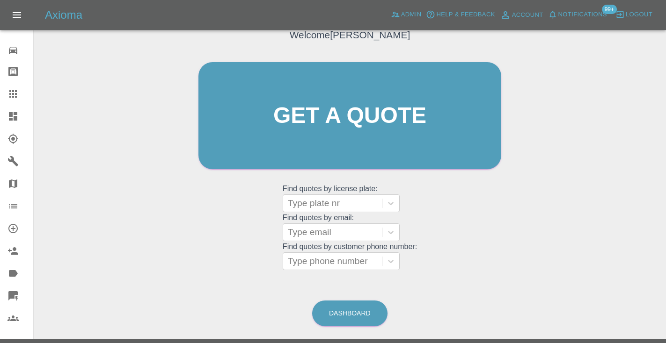
scroll to position [85, 0]
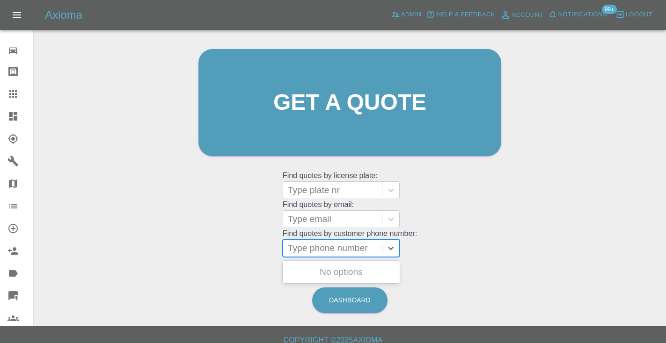
click at [308, 247] on div "Type phone number" at bounding box center [332, 248] width 89 height 11
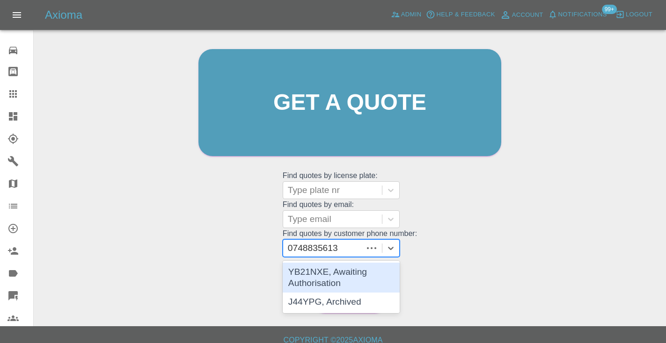
type input "07488356130"
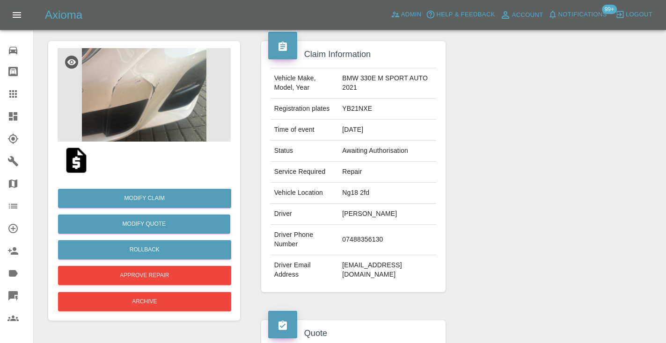
scroll to position [68, 0]
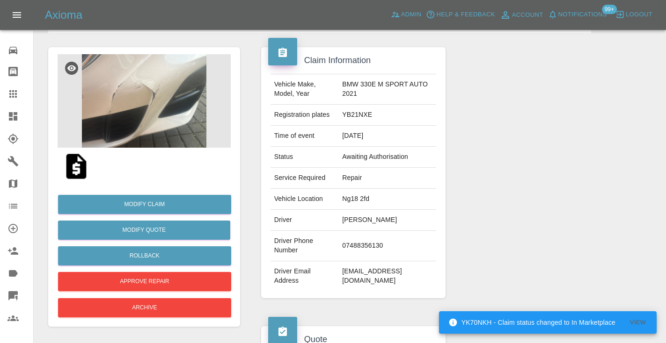
click at [174, 96] on img at bounding box center [144, 101] width 173 height 94
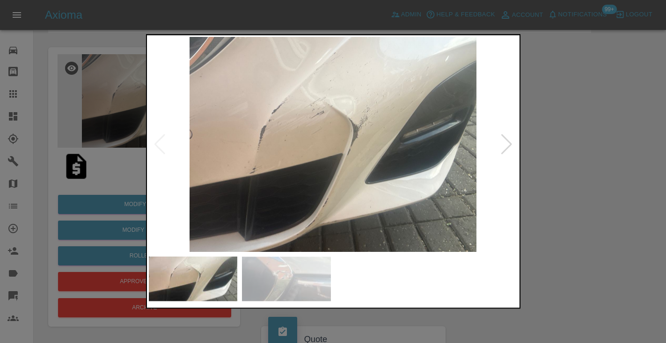
click at [624, 141] on div at bounding box center [333, 171] width 666 height 343
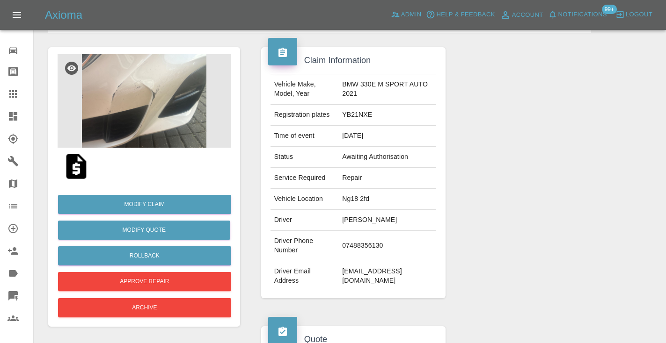
click at [392, 261] on td "[EMAIL_ADDRESS][DOMAIN_NAME]" at bounding box center [387, 276] width 98 height 30
copy td "[EMAIL_ADDRESS][DOMAIN_NAME]"
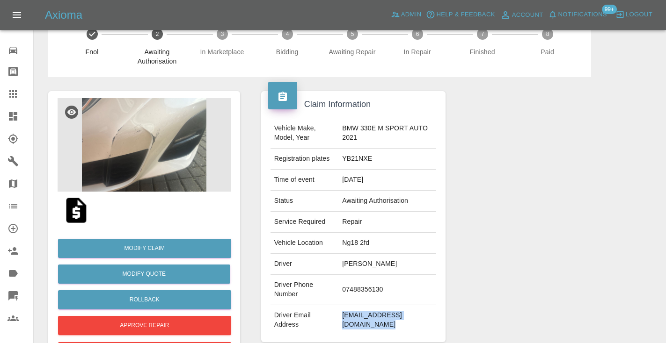
scroll to position [20, 0]
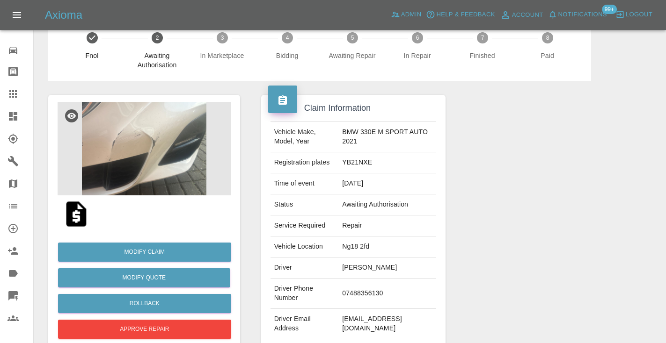
click at [361, 164] on td "YB21NXE" at bounding box center [387, 162] width 98 height 21
copy td "YB21NXE"
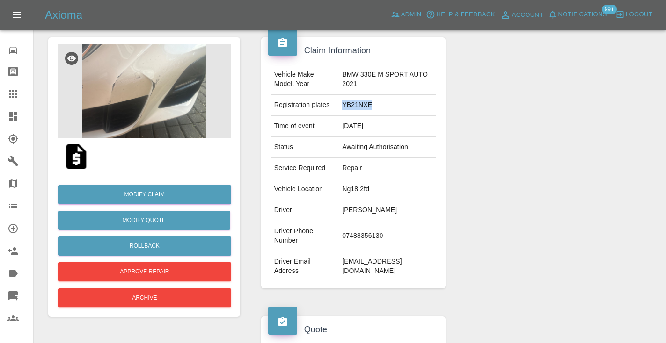
scroll to position [76, 0]
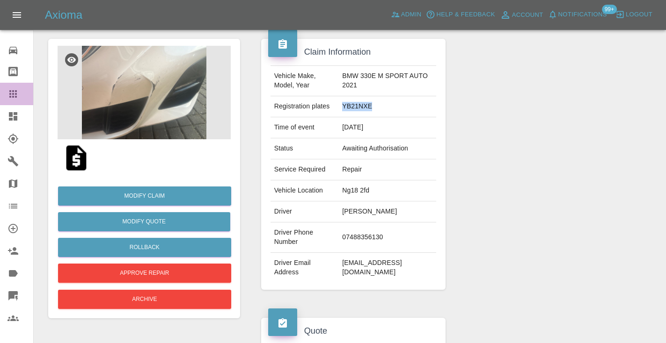
click at [10, 94] on icon at bounding box center [12, 93] width 7 height 7
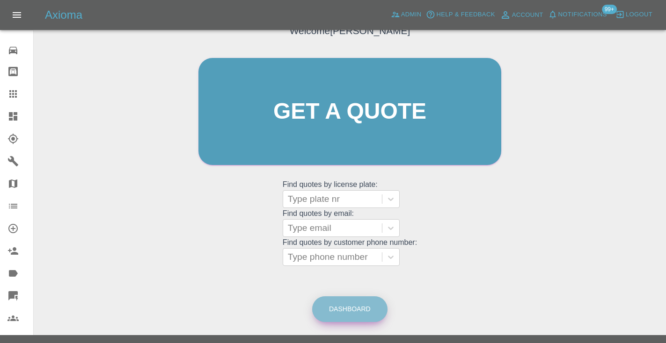
click at [349, 313] on link "Dashboard" at bounding box center [349, 310] width 75 height 26
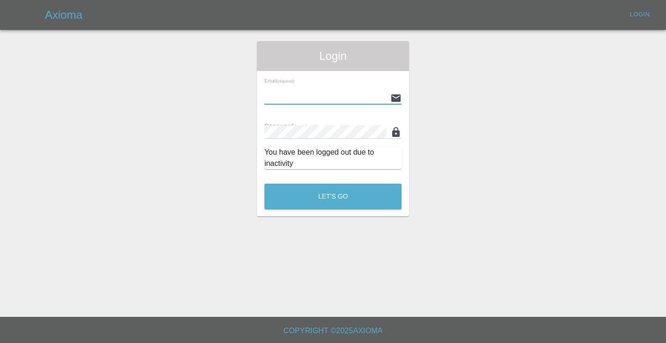
type input "[EMAIL_ADDRESS][DOMAIN_NAME]"
click at [333, 196] on button "Let's Go" at bounding box center [332, 197] width 137 height 26
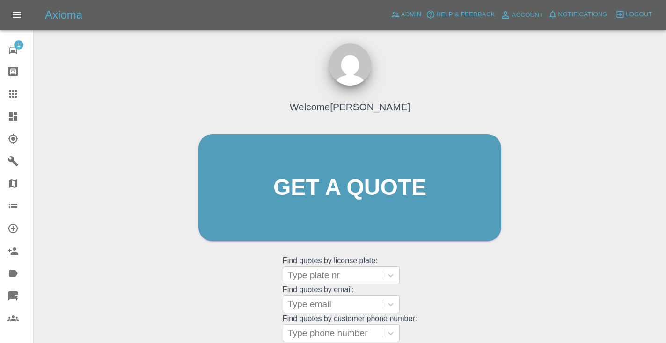
click at [446, 302] on div "Welcome [PERSON_NAME] Get a quote Get a quote Find quotes by license plate: Typ…" at bounding box center [350, 206] width 322 height 283
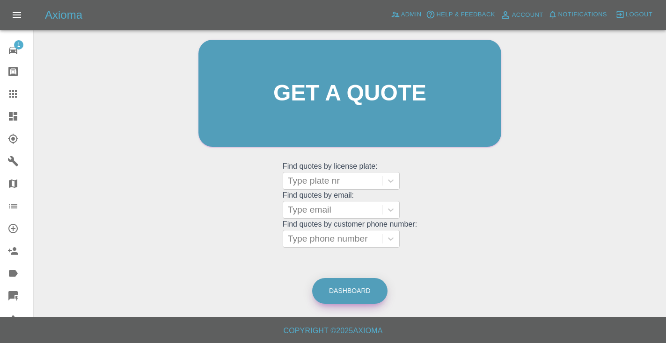
scroll to position [94, 0]
click at [365, 283] on link "Dashboard" at bounding box center [349, 292] width 75 height 26
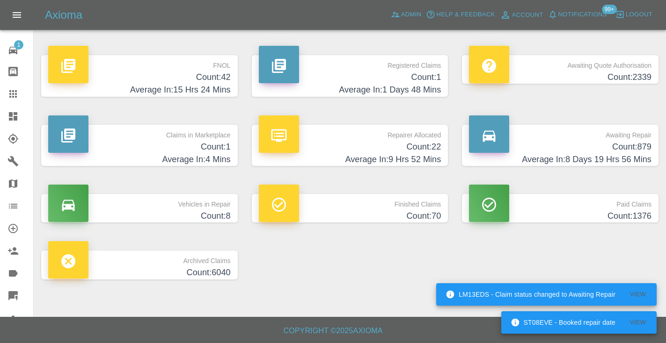
click at [628, 156] on h4 "Average In: 8 Days 19 Hrs 56 Mins" at bounding box center [560, 159] width 182 height 13
